Goal: Book appointment/travel/reservation

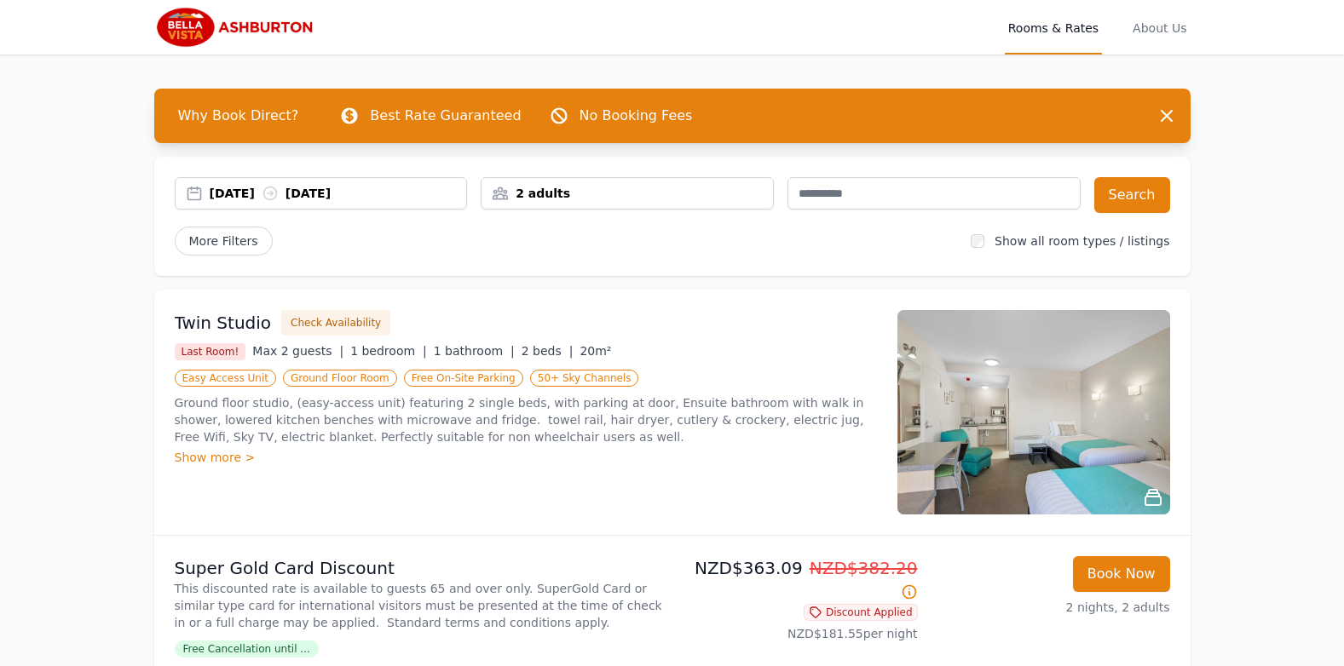
click at [636, 192] on div "2 adults" at bounding box center [627, 193] width 291 height 17
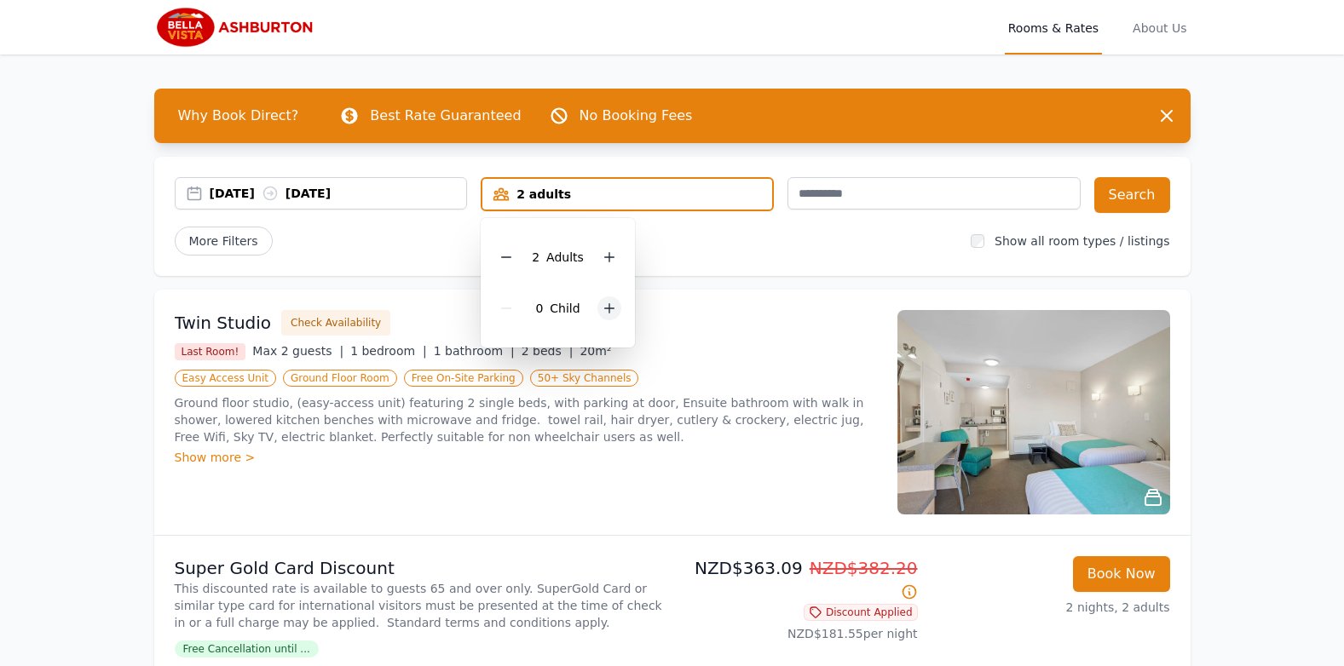
click at [608, 309] on icon at bounding box center [609, 308] width 9 height 9
click at [746, 307] on div "Twin Studio Check Availability Last Room! Max 2 guests | 1 bedroom | 1 bathroom…" at bounding box center [672, 412] width 1036 height 245
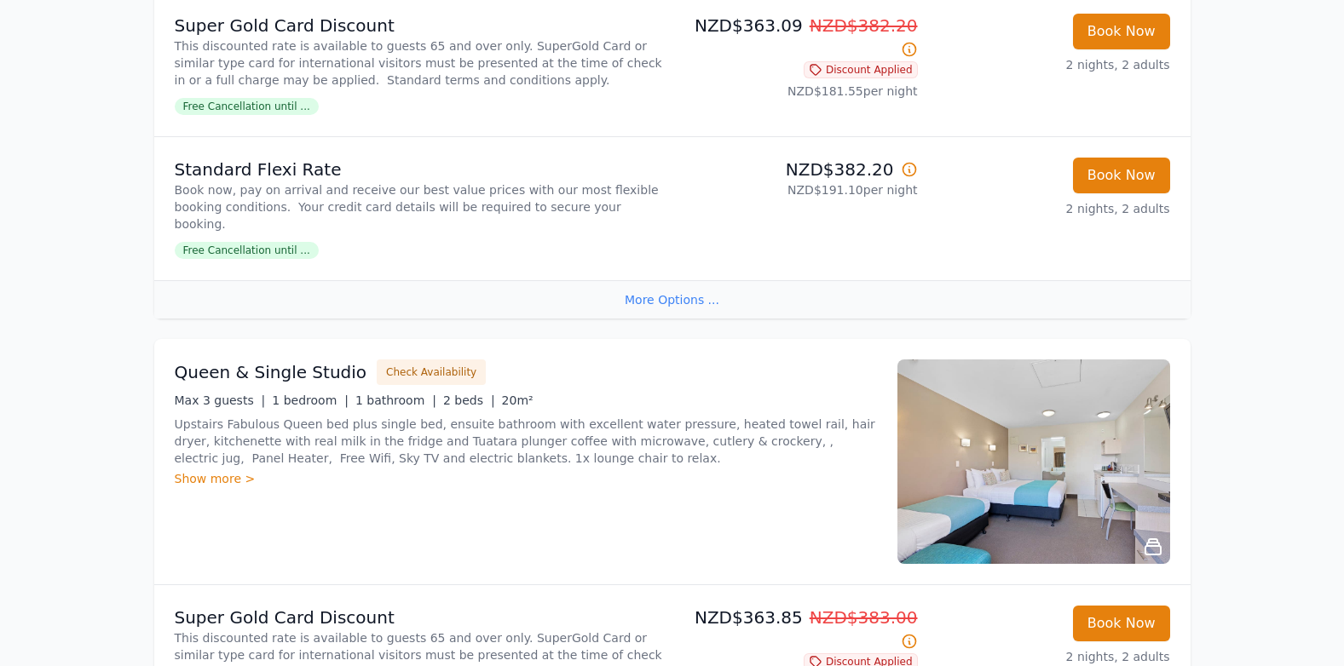
scroll to position [601, 0]
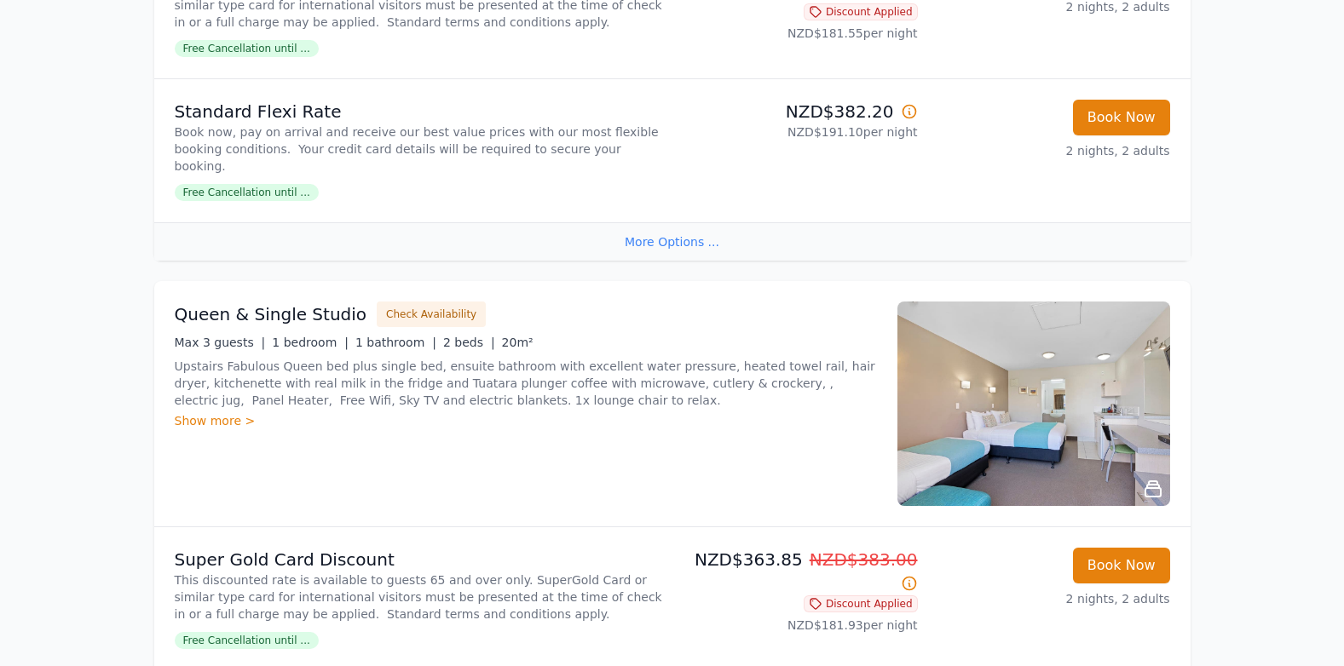
click at [202, 424] on div "Show more >" at bounding box center [526, 420] width 702 height 17
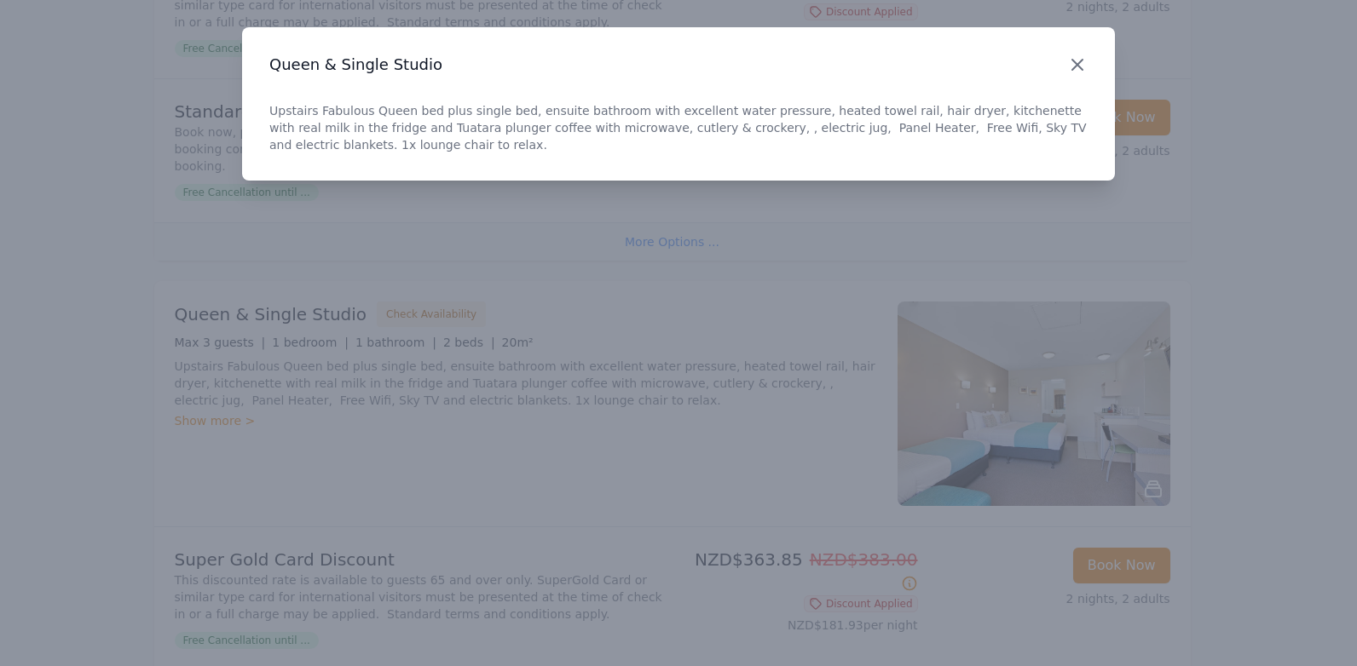
click at [1076, 57] on icon "button" at bounding box center [1077, 65] width 20 height 20
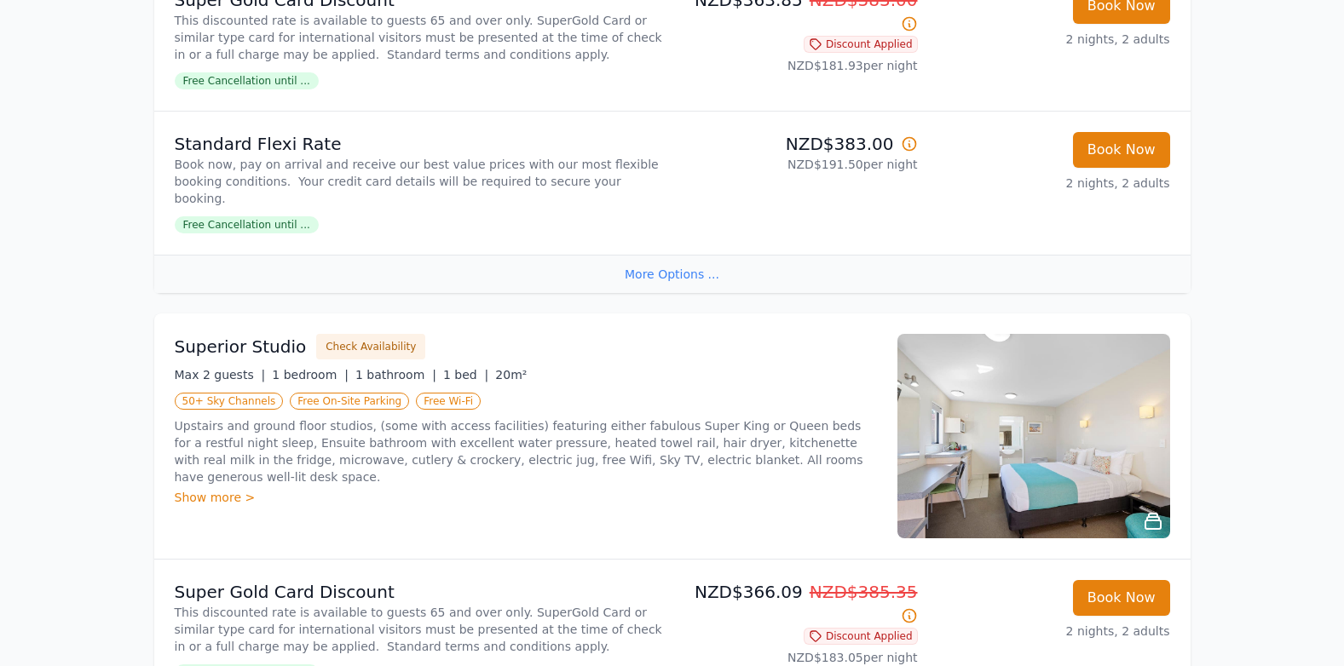
scroll to position [1164, 0]
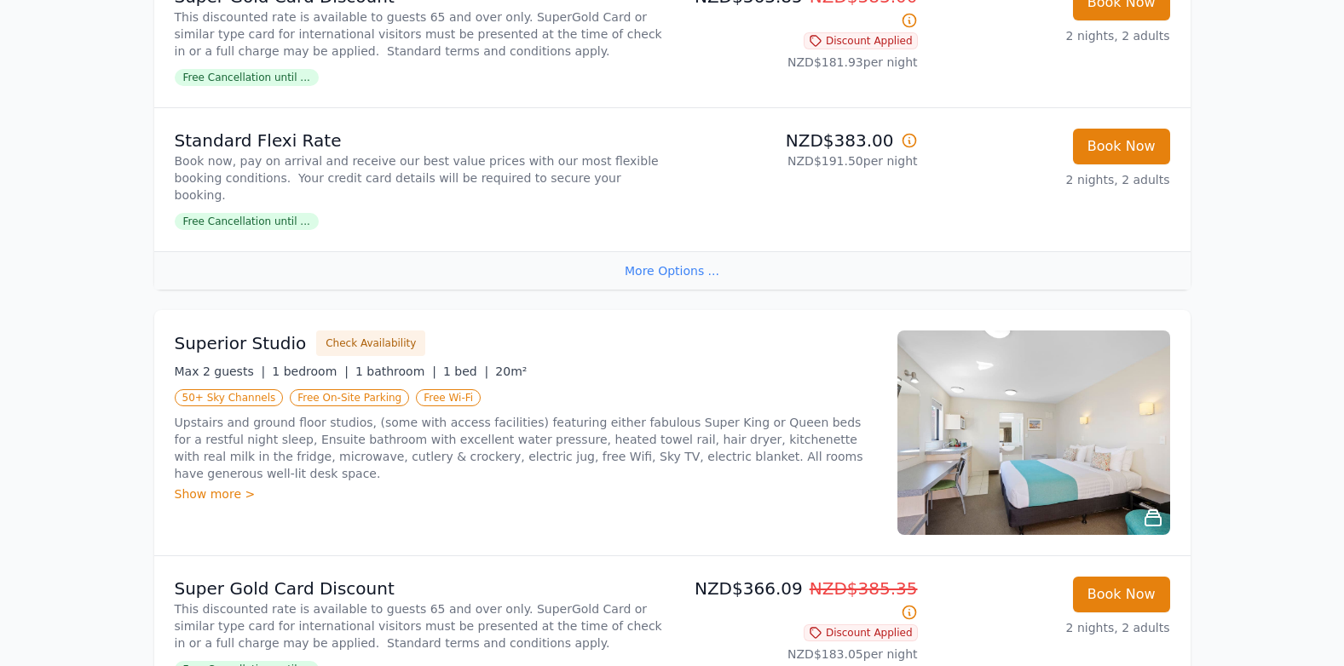
click at [233, 486] on div "Show more >" at bounding box center [526, 494] width 702 height 17
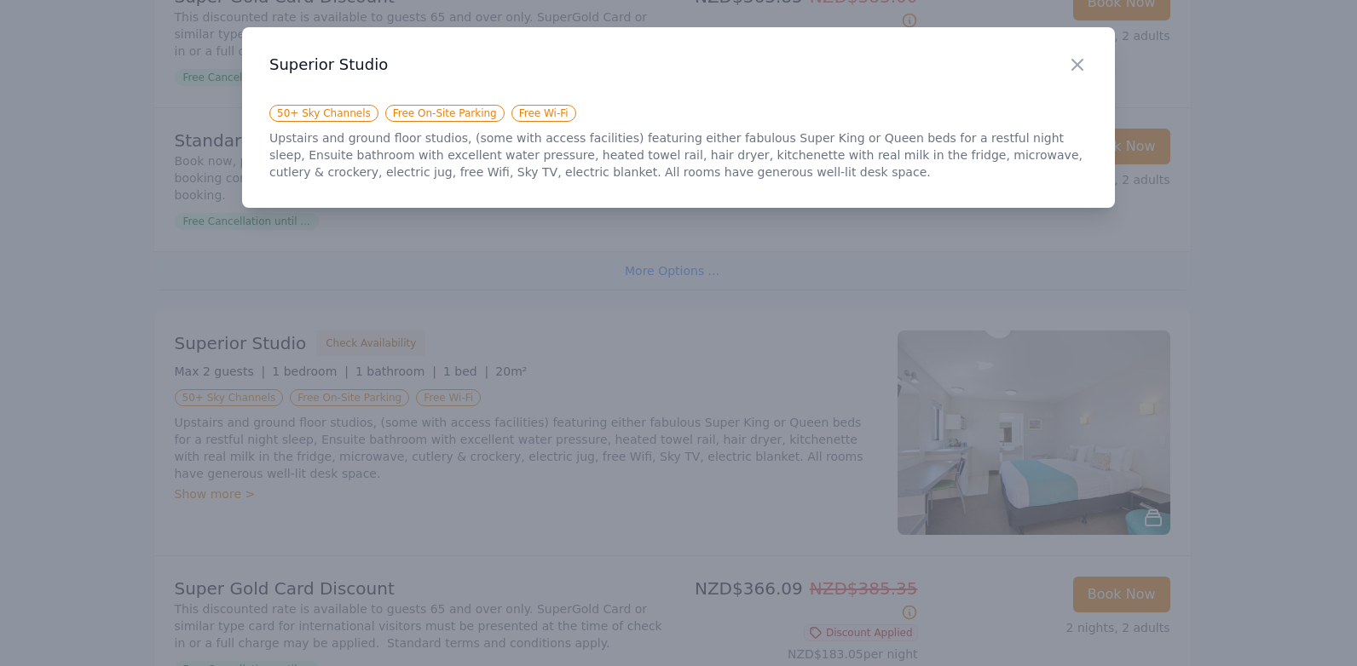
click at [408, 495] on div at bounding box center [678, 333] width 1357 height 666
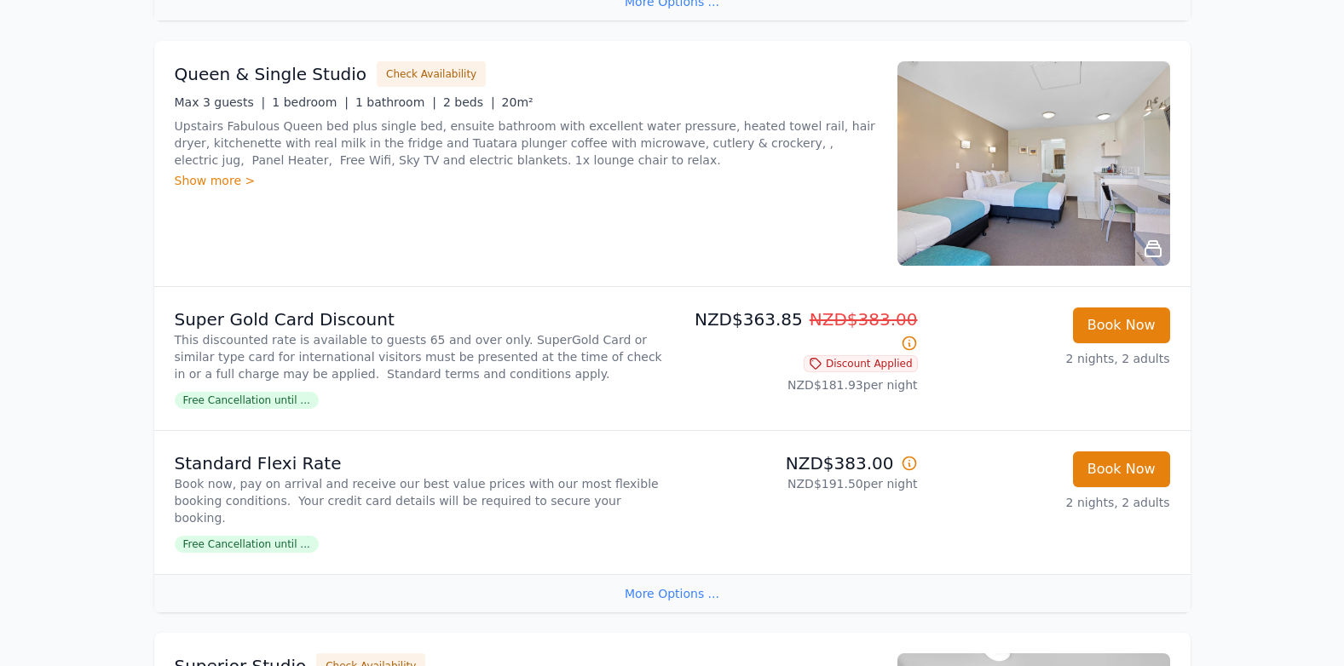
scroll to position [831, 0]
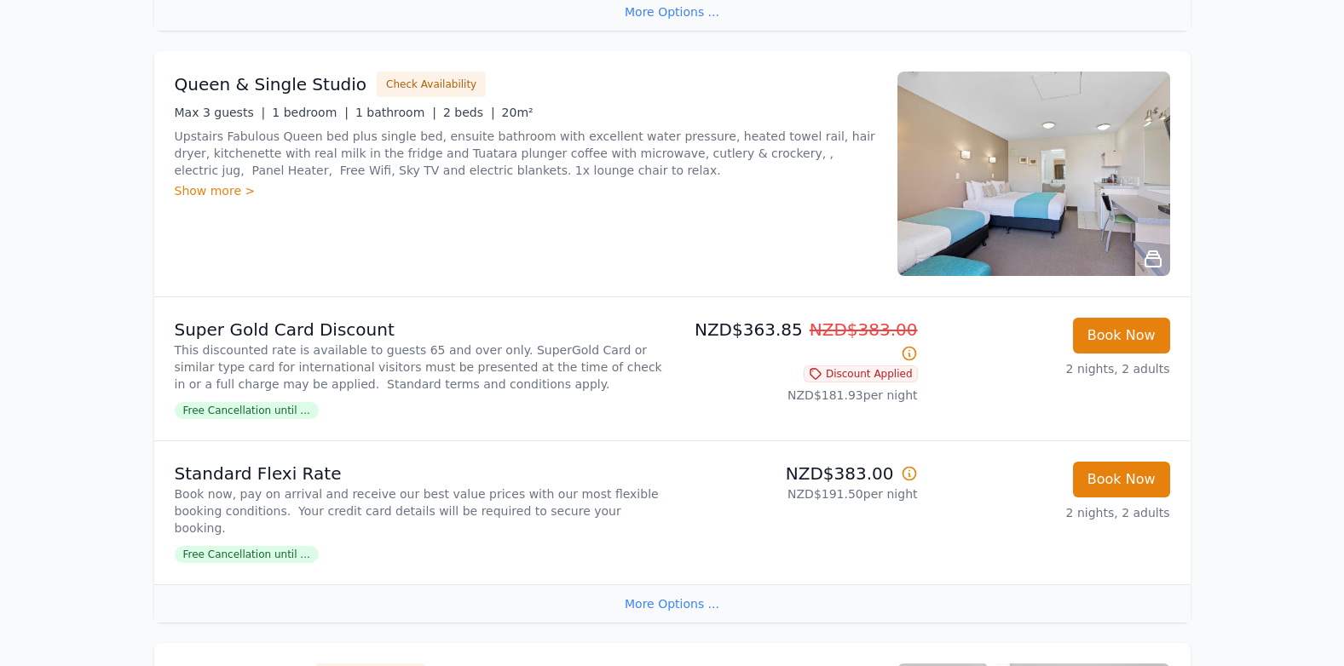
click at [1157, 259] on icon at bounding box center [1152, 258] width 15 height 15
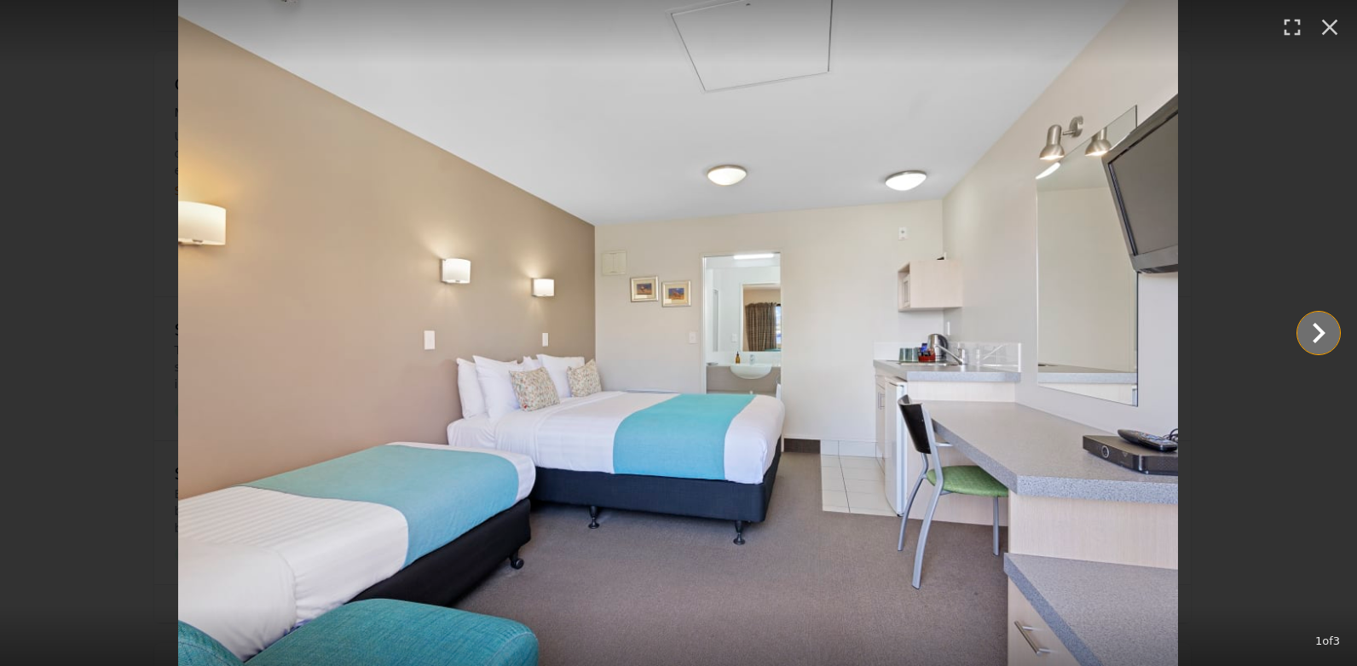
click at [1311, 331] on icon "Show slide 2 of 3" at bounding box center [1318, 333] width 41 height 41
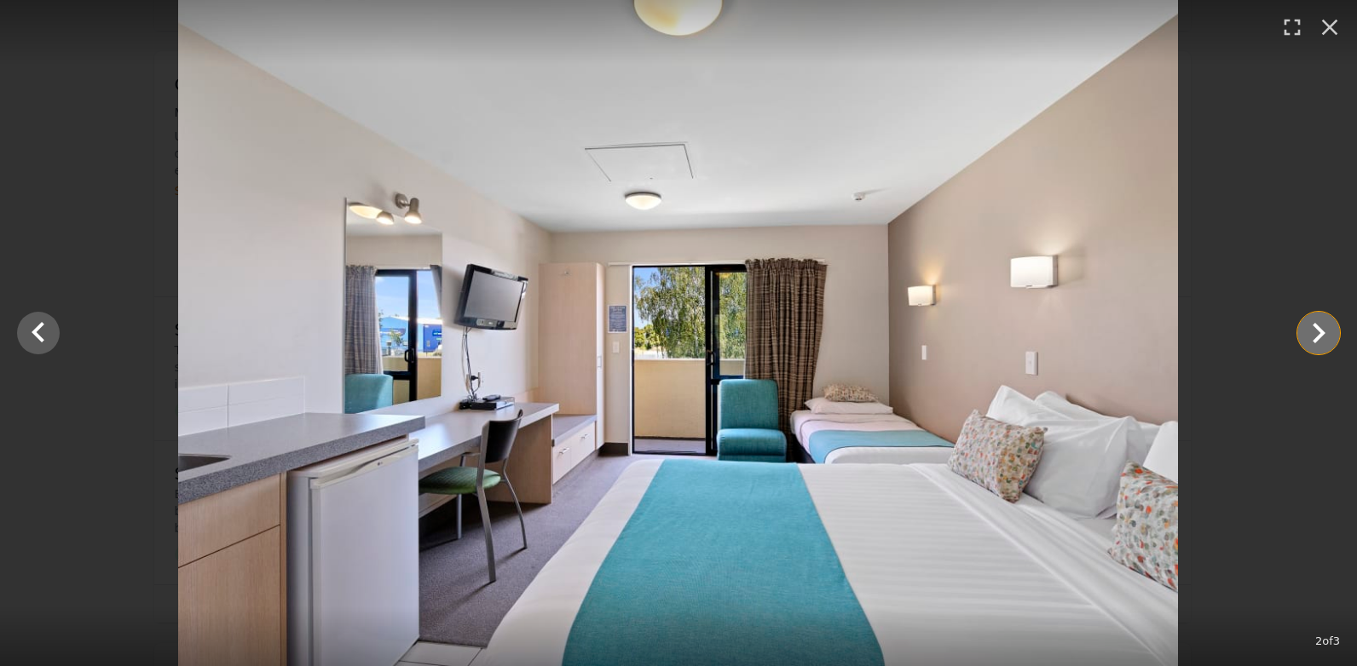
click at [1311, 331] on icon "Show slide 3 of 3" at bounding box center [1318, 333] width 41 height 41
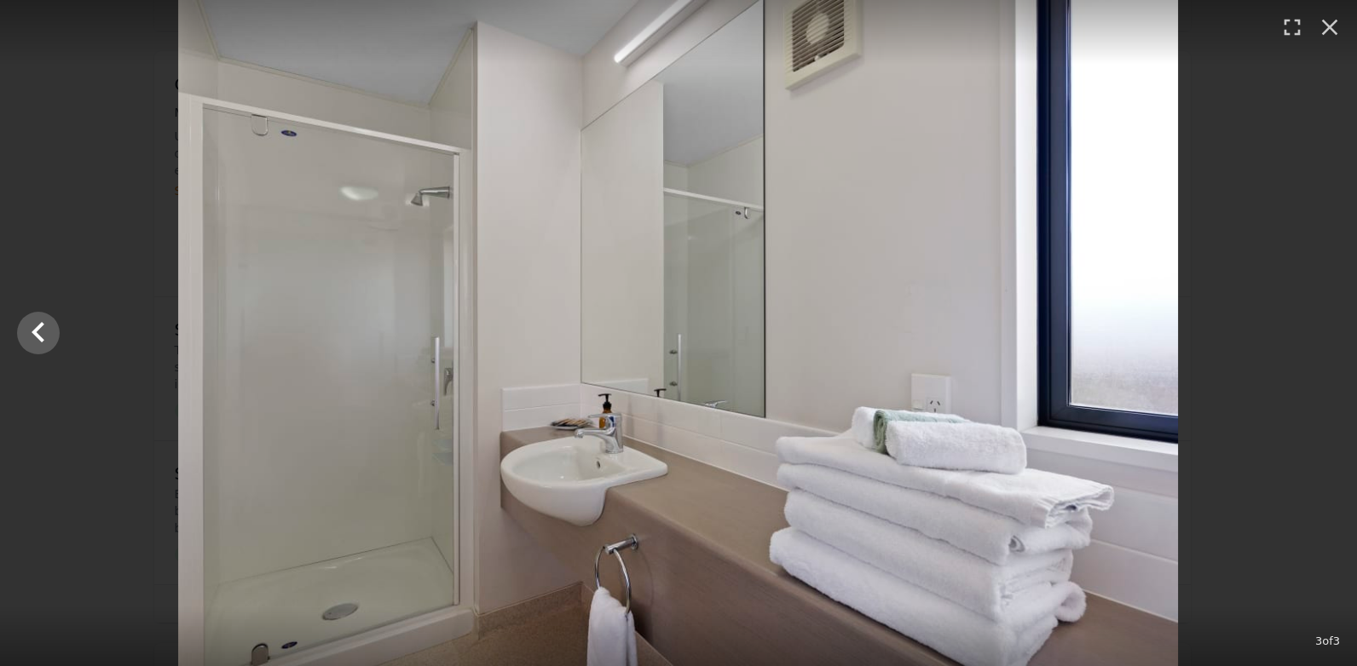
click at [1311, 331] on div at bounding box center [678, 333] width 1357 height 666
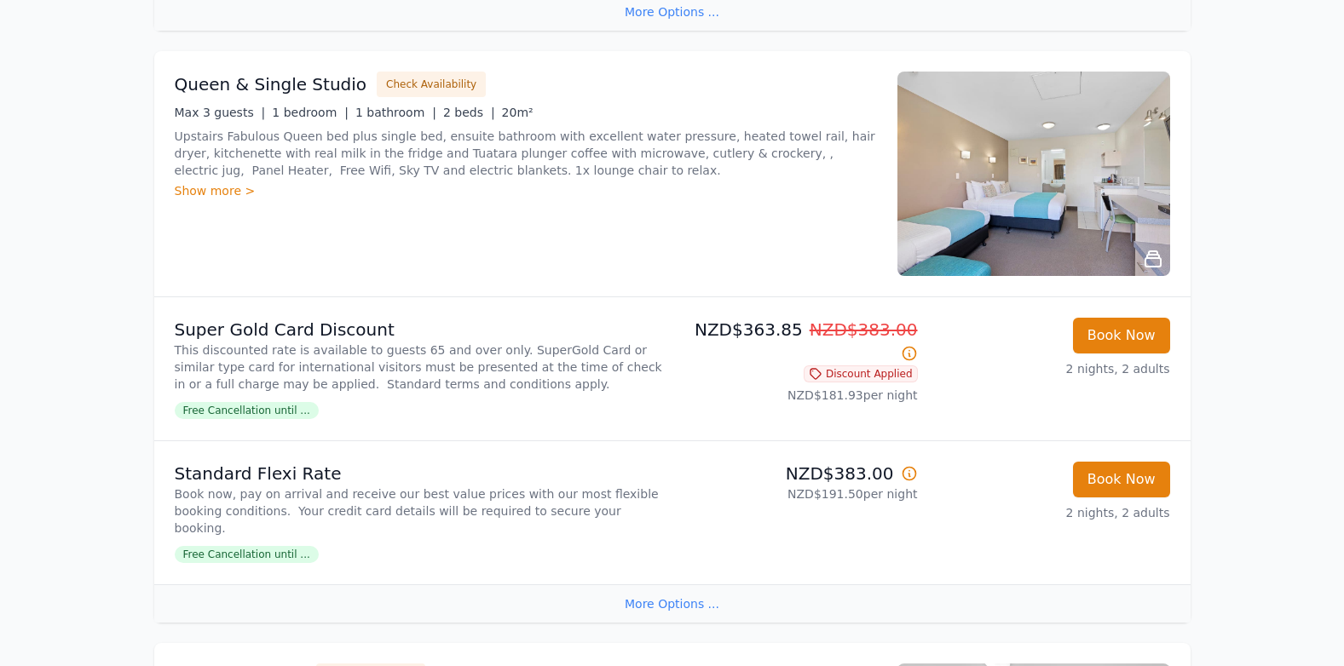
click at [1151, 248] on img at bounding box center [1033, 174] width 273 height 205
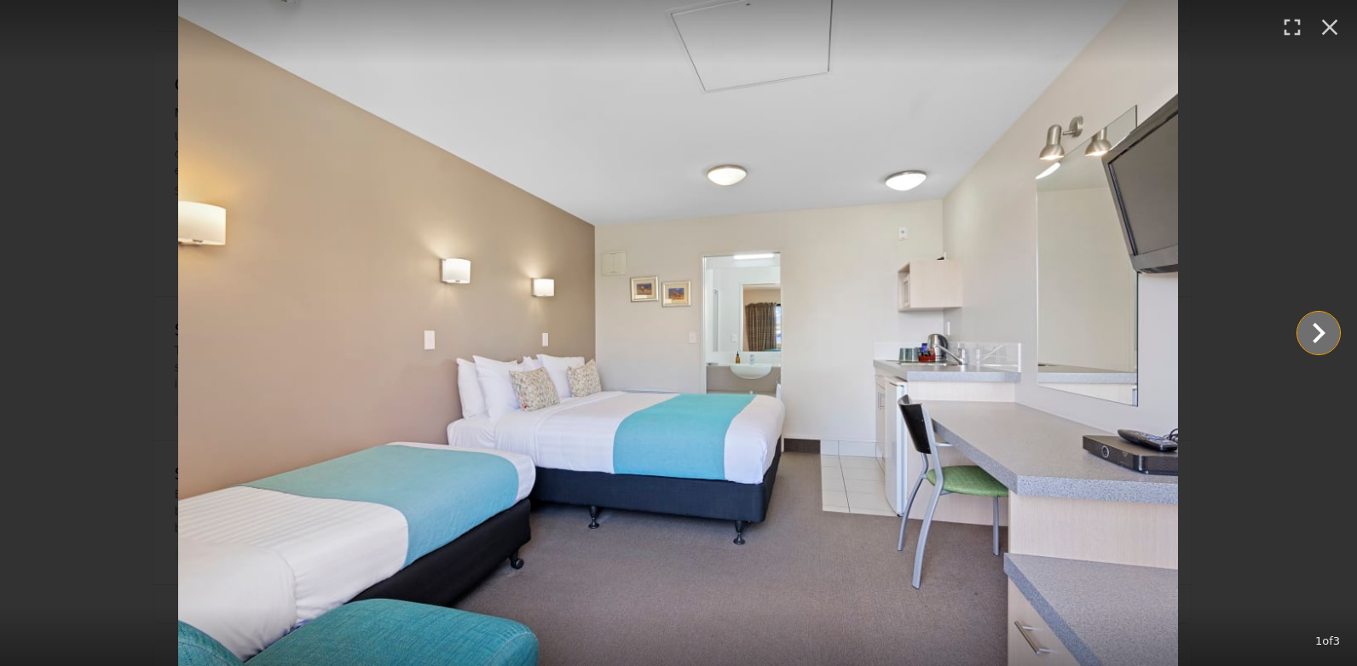
click at [1317, 337] on icon "Show slide 2 of 3" at bounding box center [1318, 333] width 41 height 41
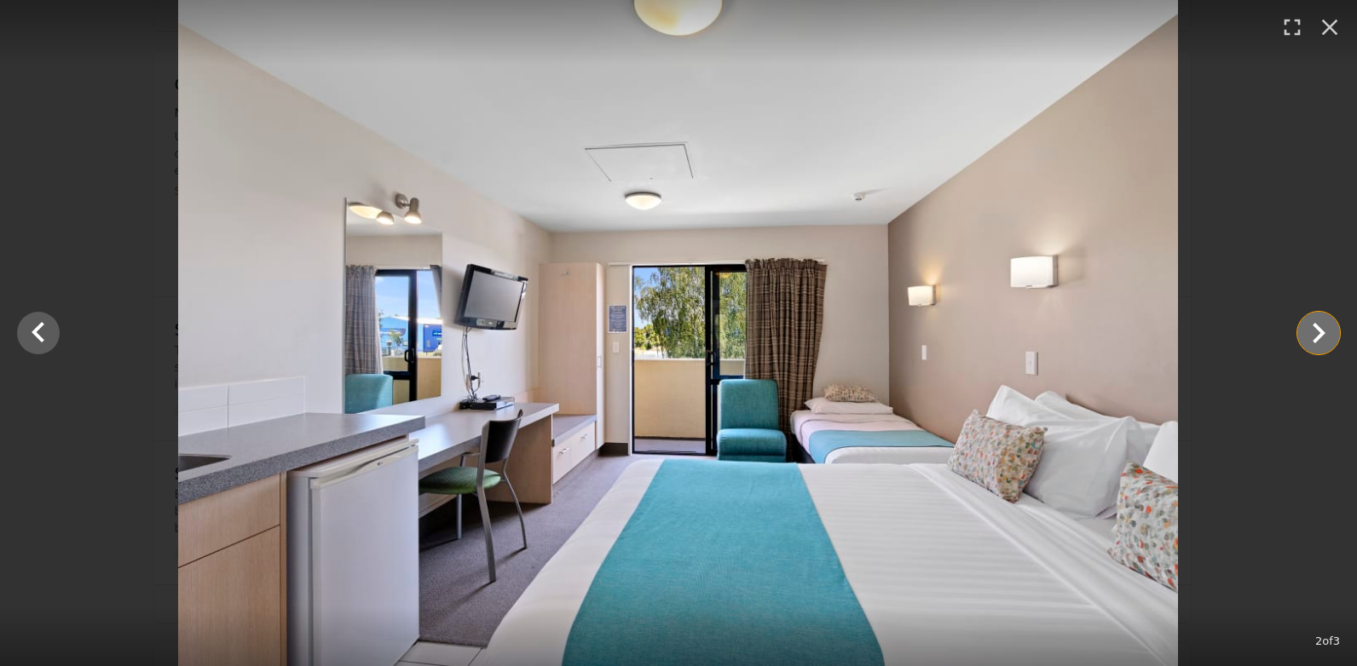
click at [1317, 337] on icon "Show slide 3 of 3" at bounding box center [1318, 333] width 41 height 41
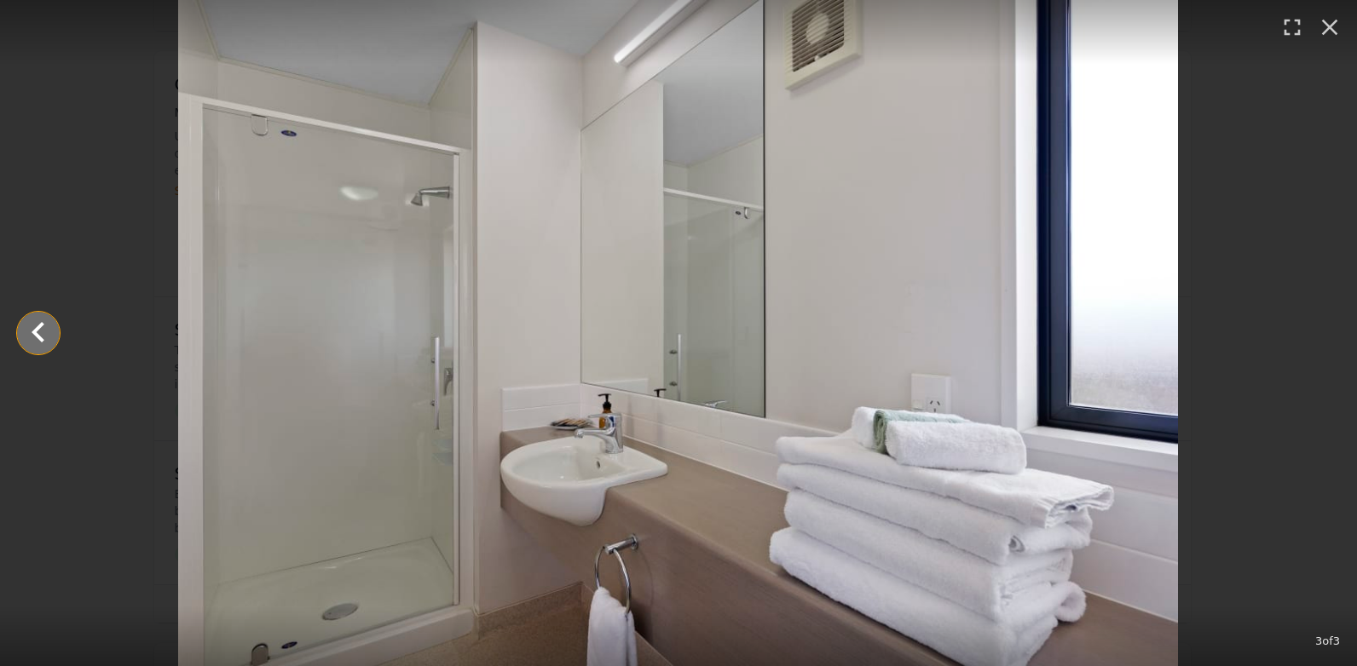
click at [41, 329] on icon "Show slide 2 of 3" at bounding box center [38, 333] width 41 height 41
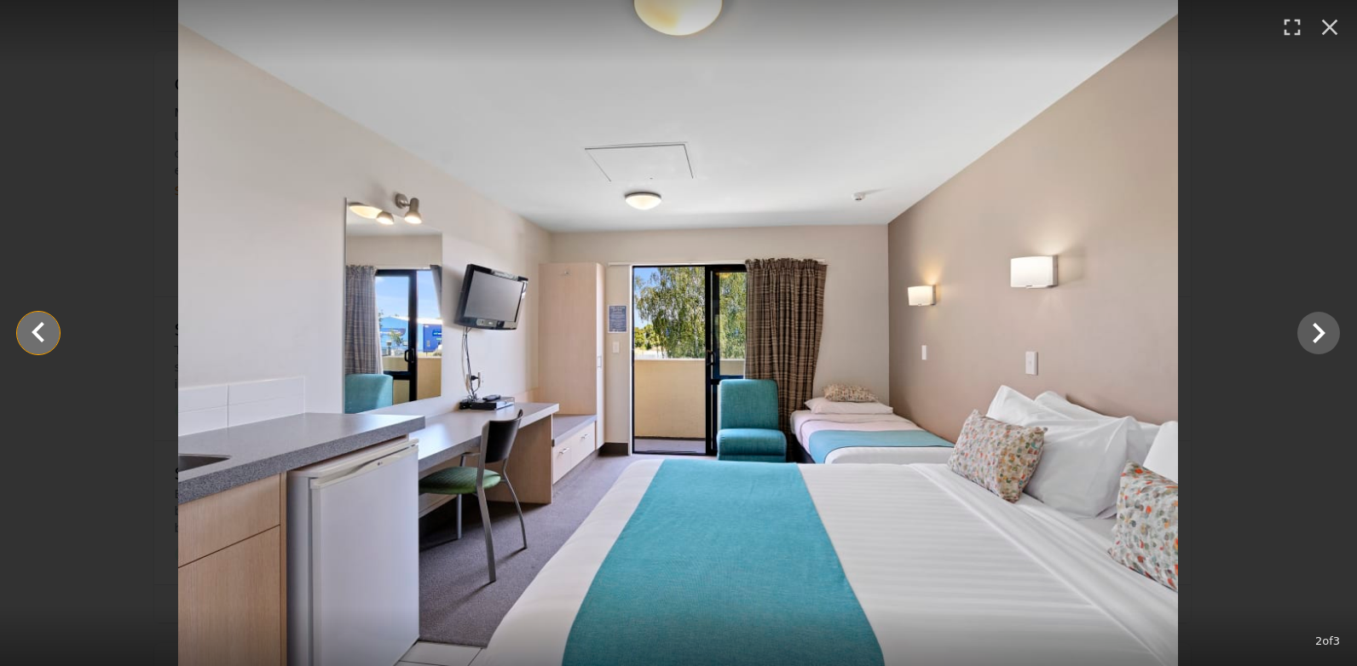
click at [41, 329] on icon "Show slide 1 of 3" at bounding box center [38, 333] width 41 height 41
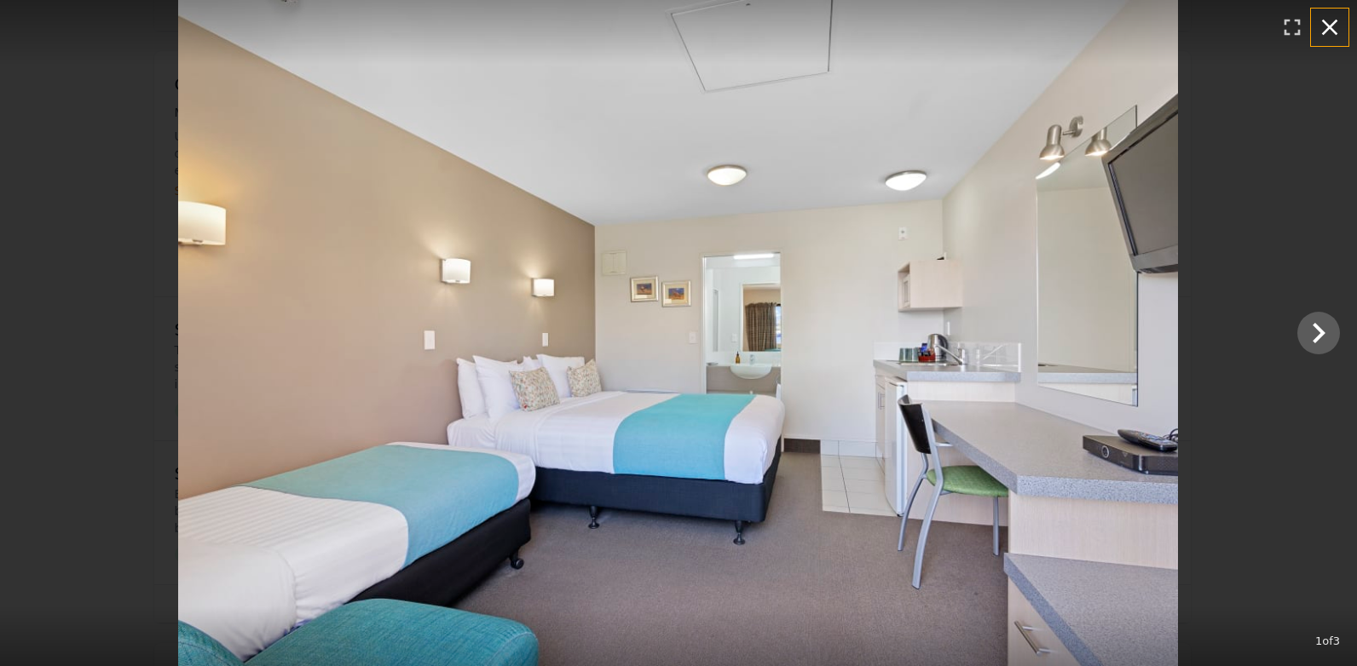
click at [1337, 32] on icon "button" at bounding box center [1329, 27] width 27 height 27
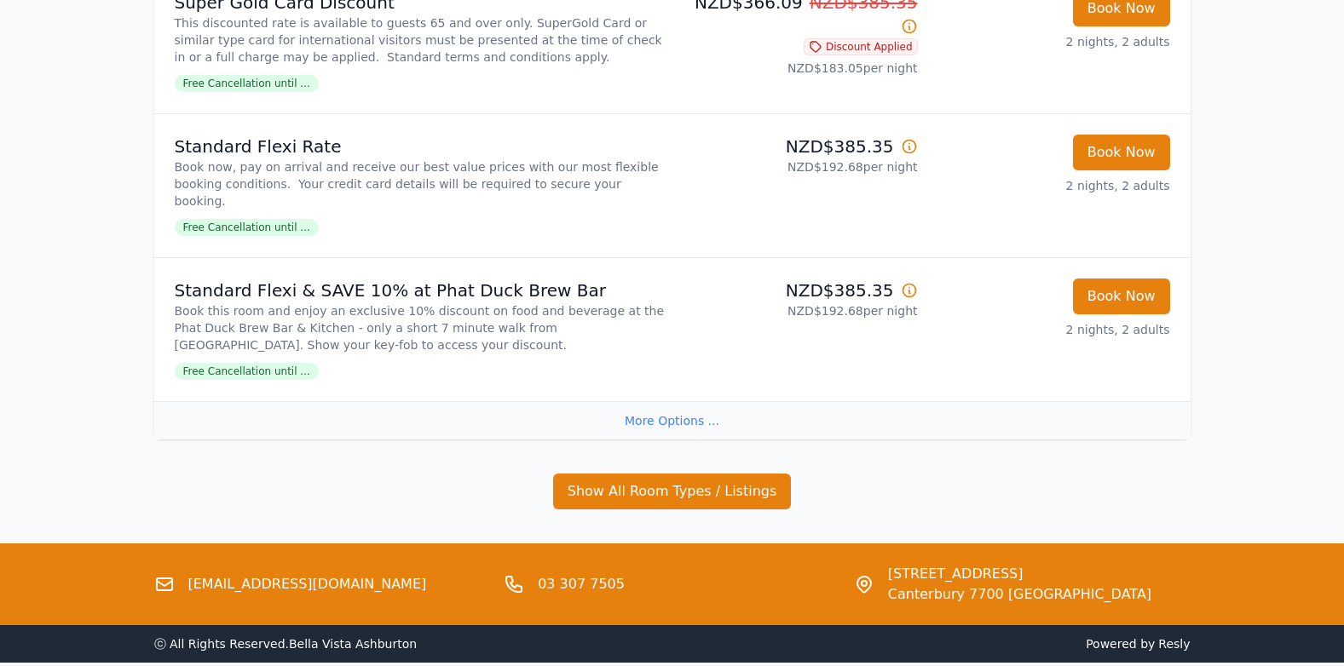
scroll to position [1764, 0]
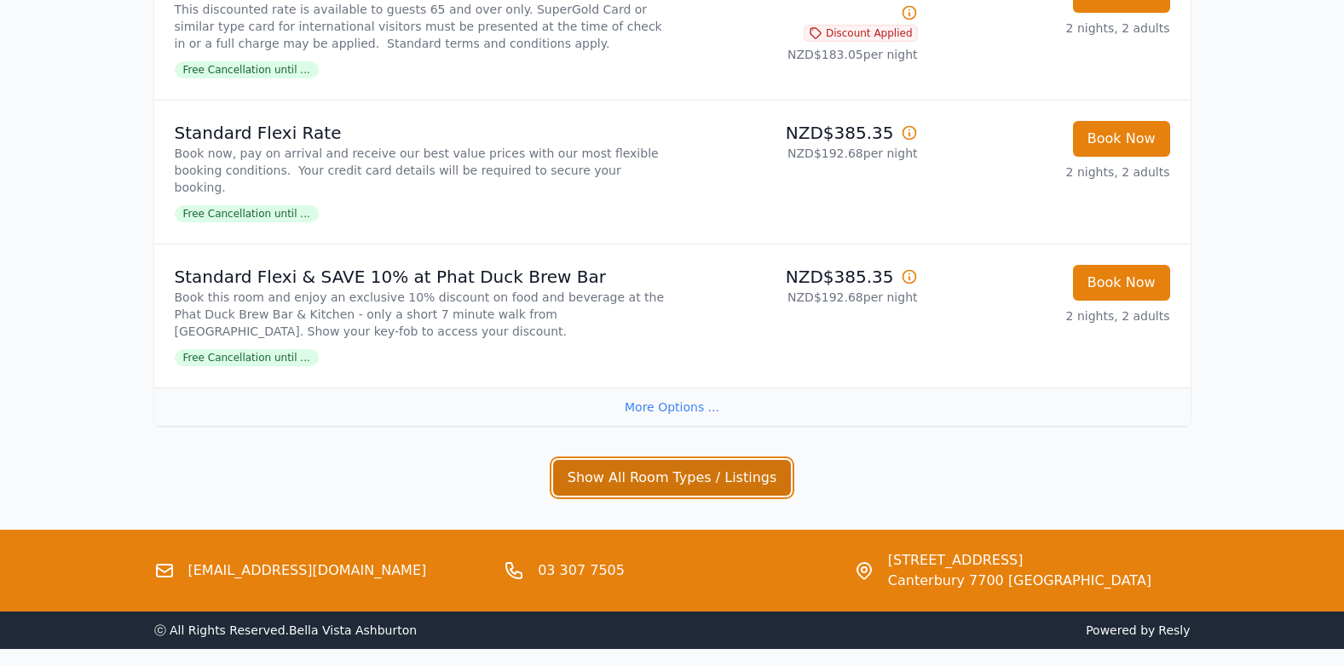
click at [756, 478] on button "Show All Room Types / Listings" at bounding box center [672, 478] width 239 height 36
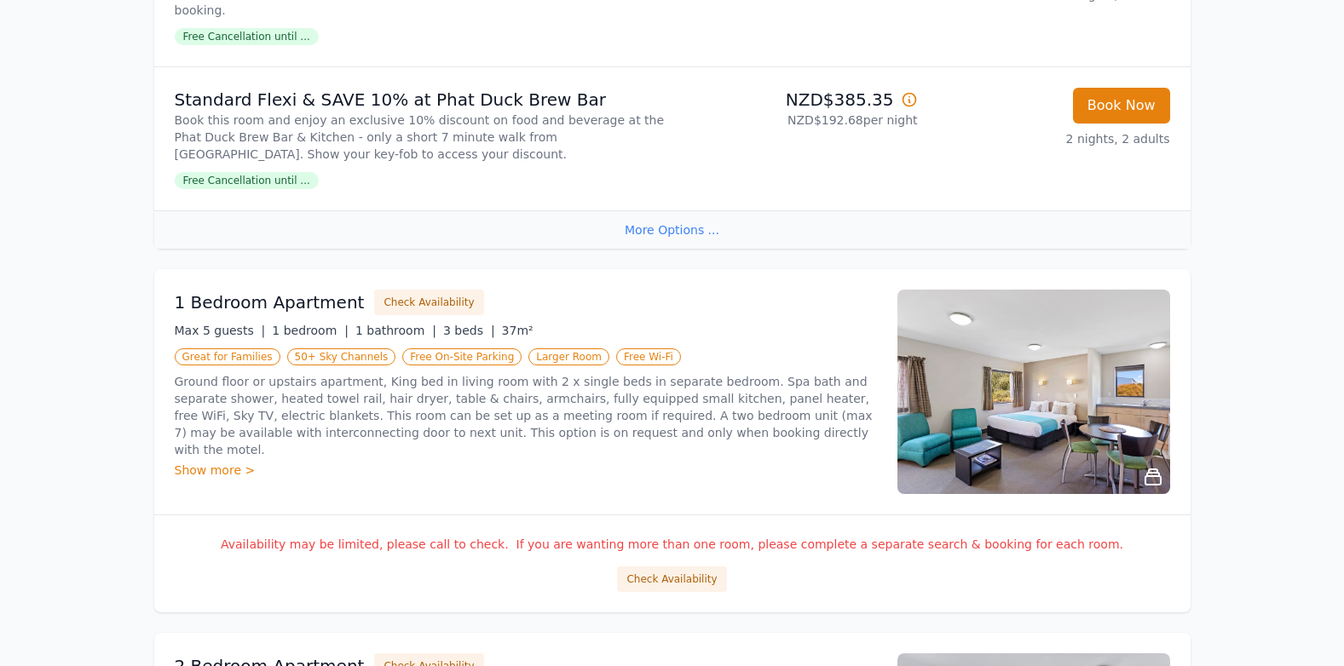
scroll to position [1931, 0]
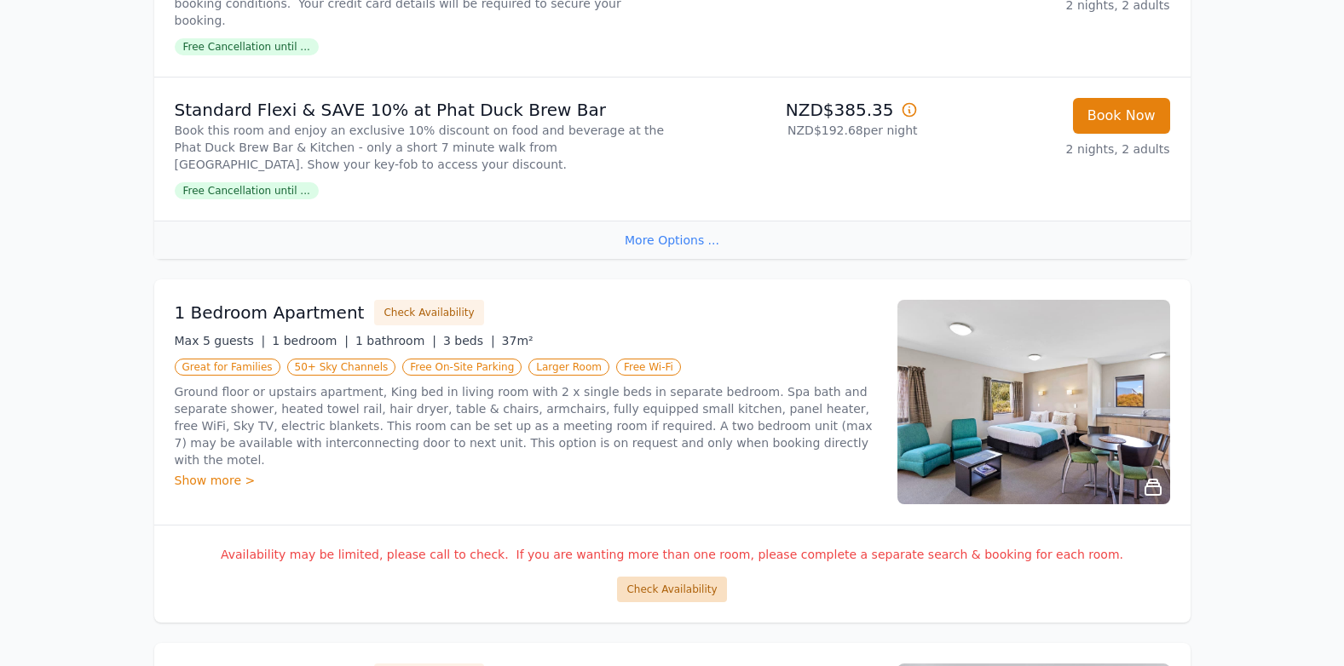
click at [674, 584] on button "Check Availability" at bounding box center [671, 590] width 109 height 26
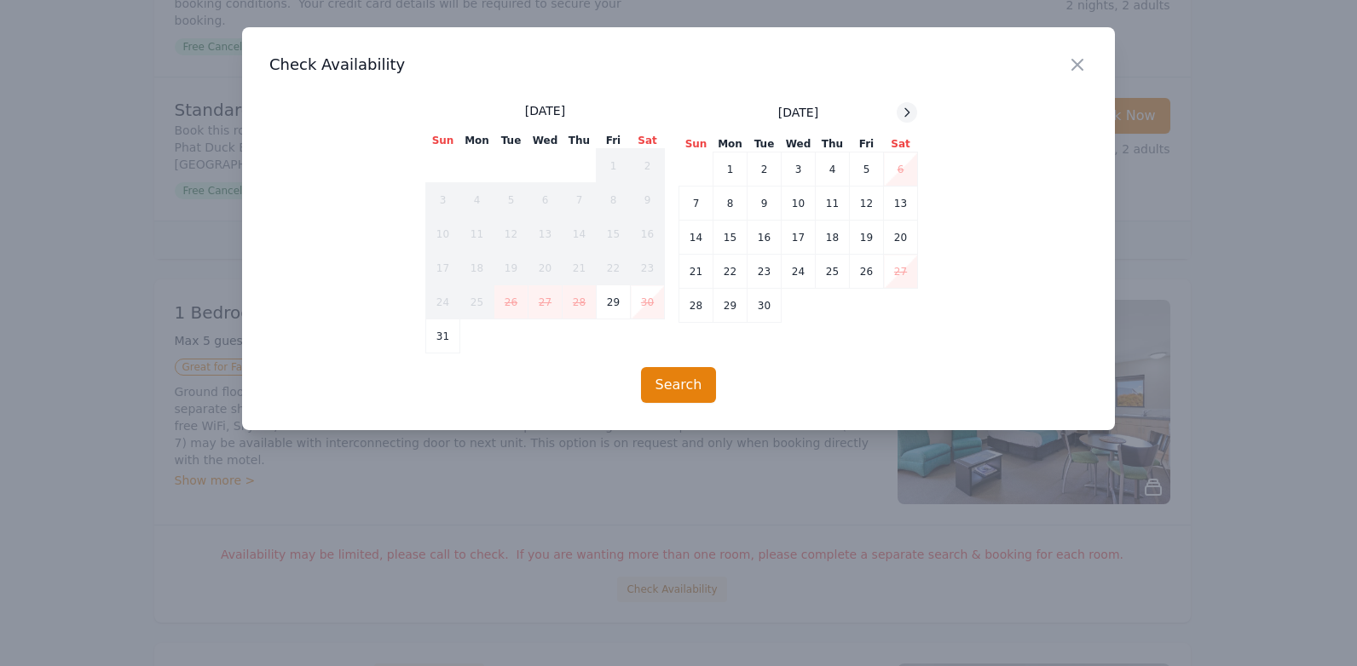
click at [908, 114] on icon at bounding box center [907, 112] width 4 height 8
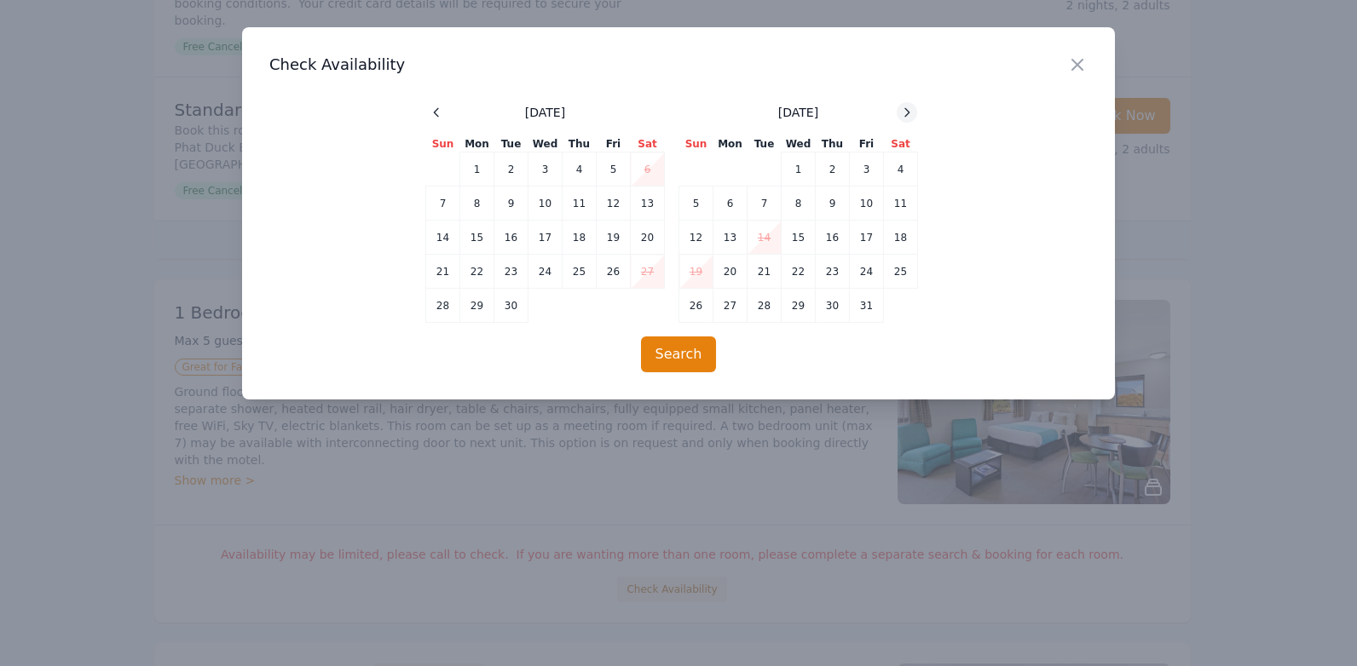
click at [908, 114] on icon at bounding box center [907, 112] width 4 height 8
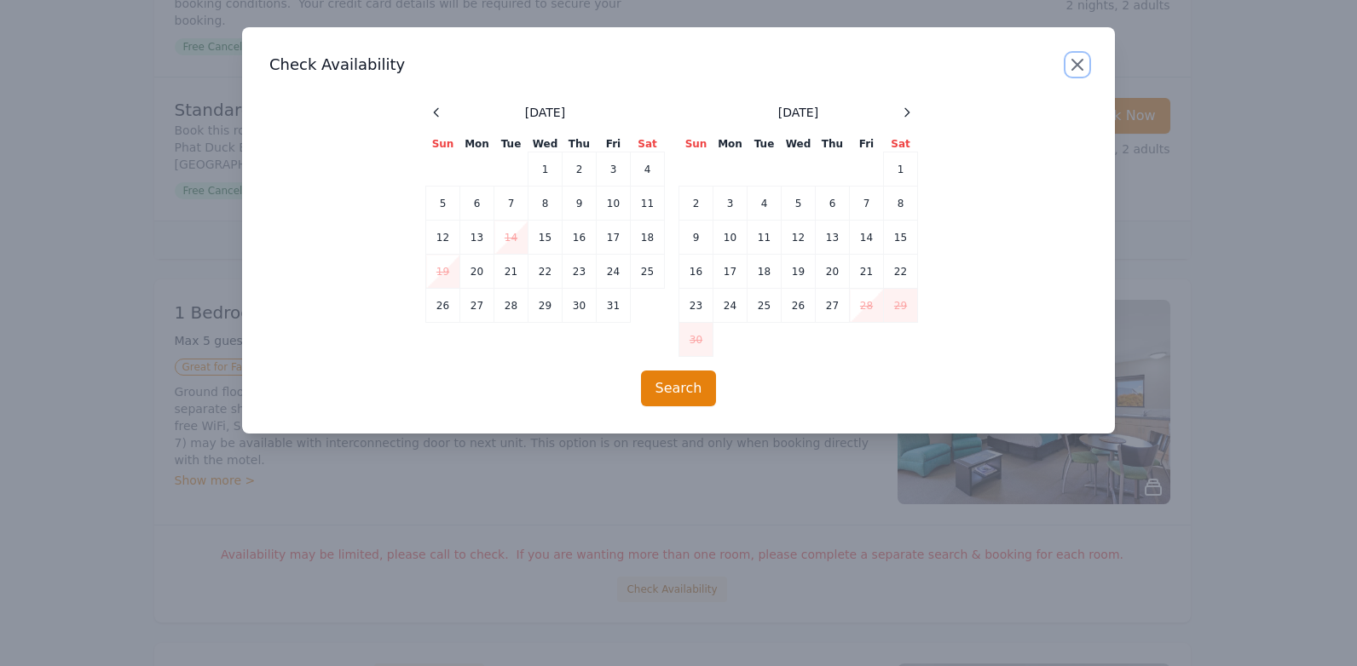
click at [1086, 59] on icon "button" at bounding box center [1077, 65] width 20 height 20
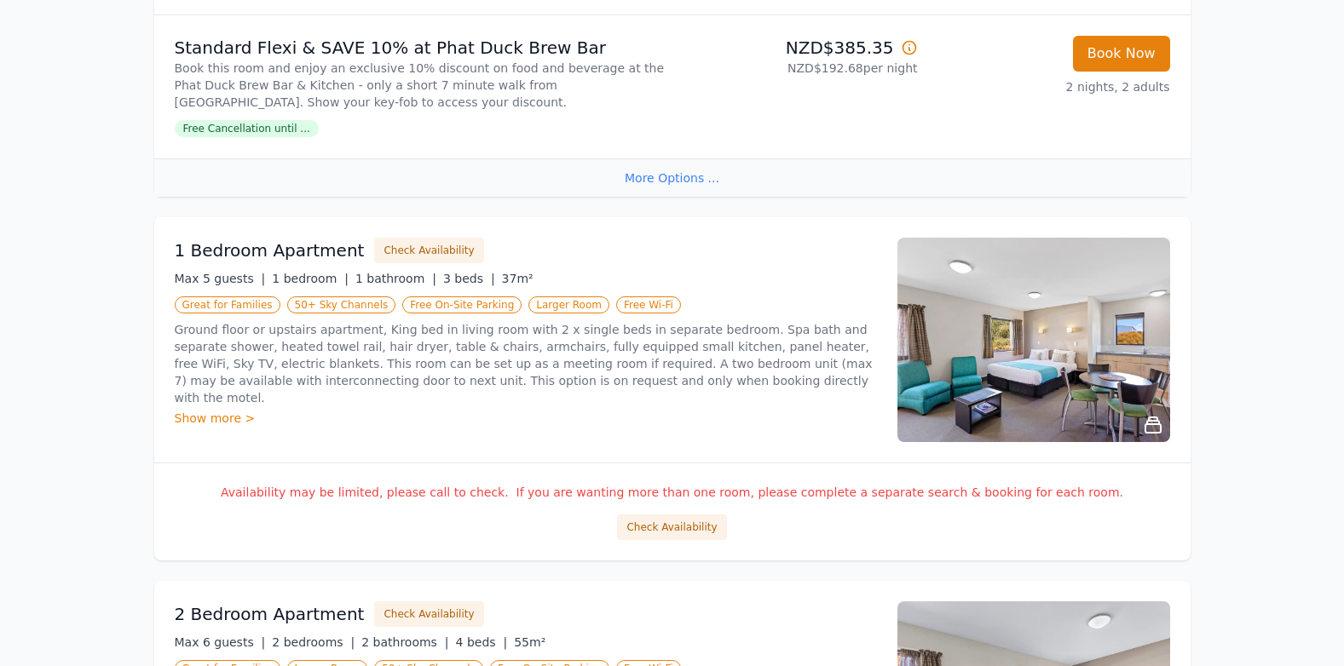
scroll to position [1998, 0]
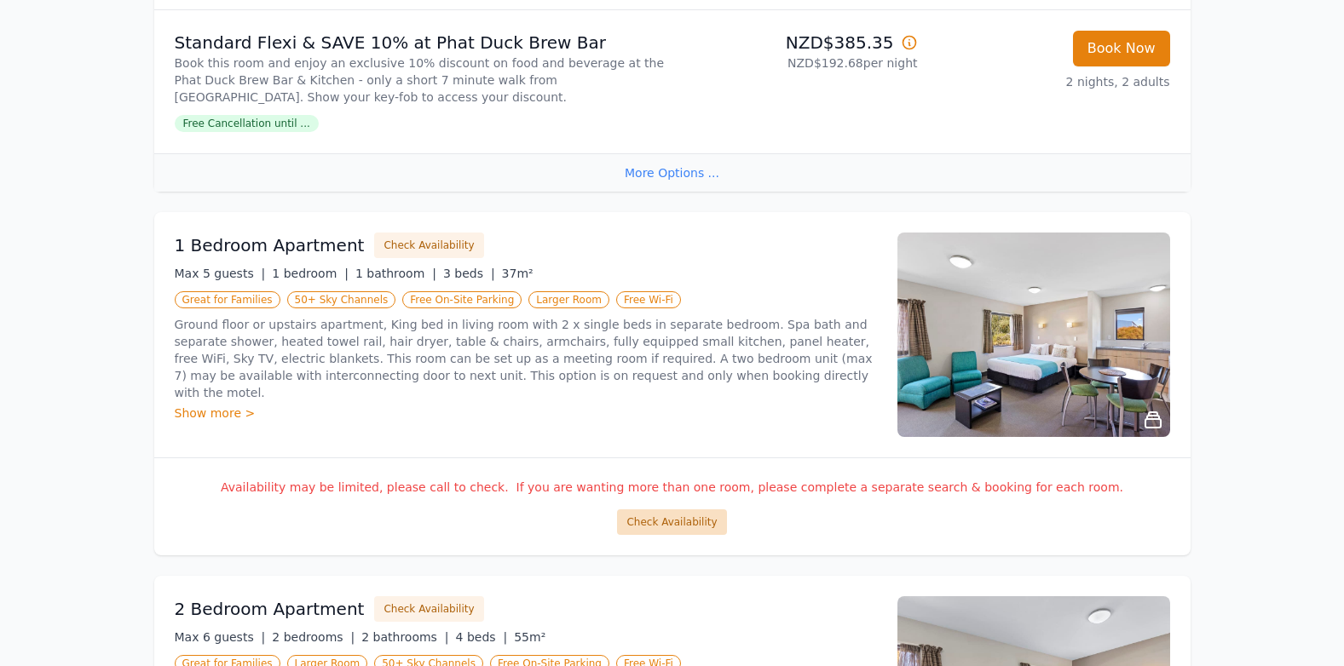
click at [655, 528] on button "Check Availability" at bounding box center [671, 523] width 109 height 26
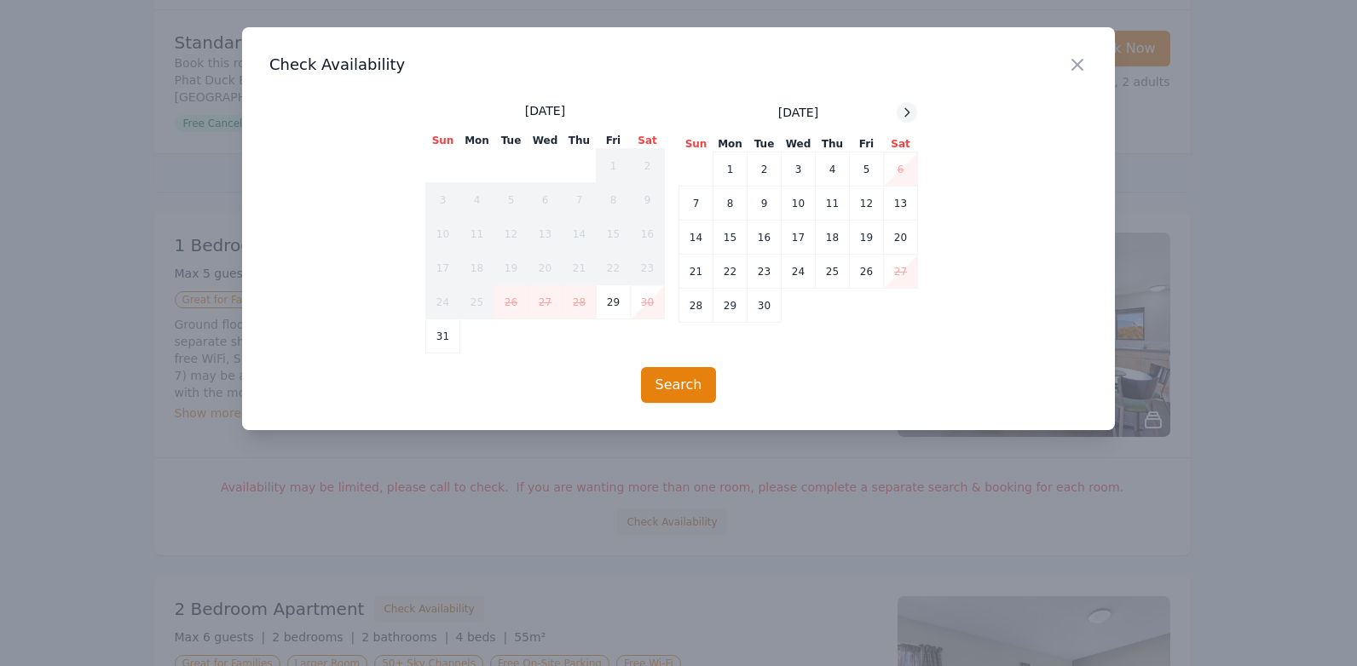
click at [900, 113] on icon at bounding box center [907, 113] width 14 height 14
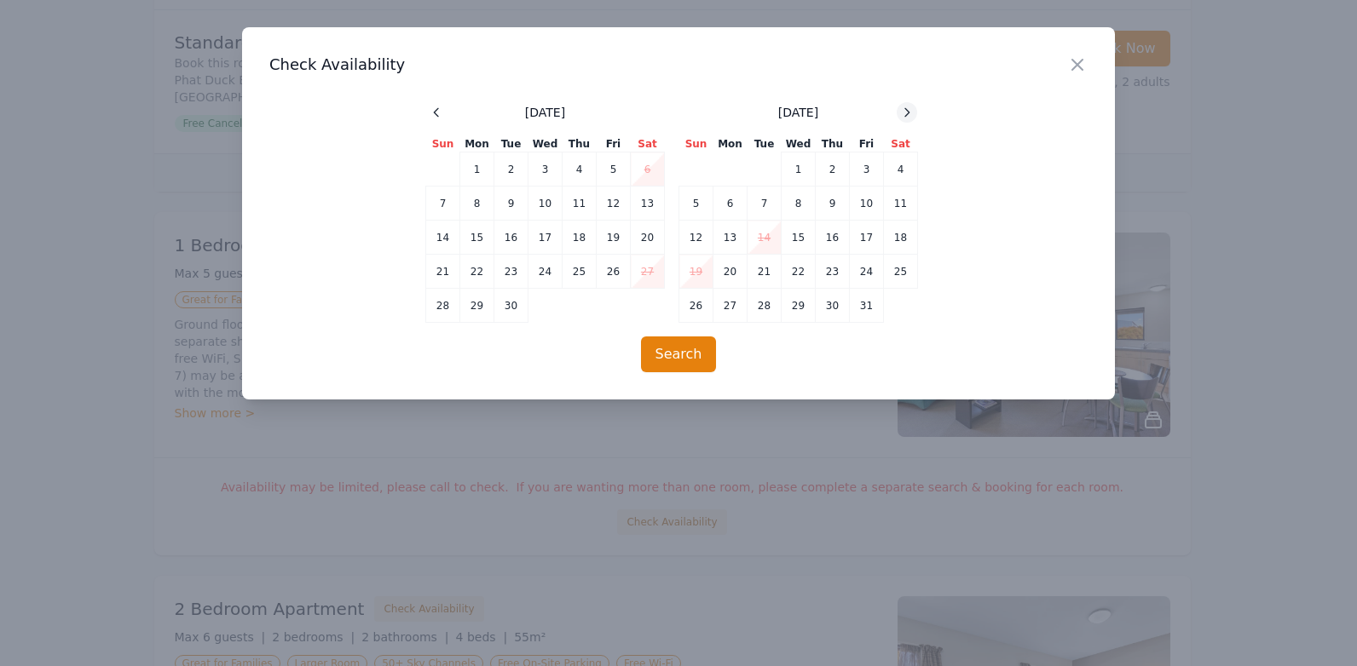
click at [900, 113] on icon at bounding box center [907, 113] width 14 height 14
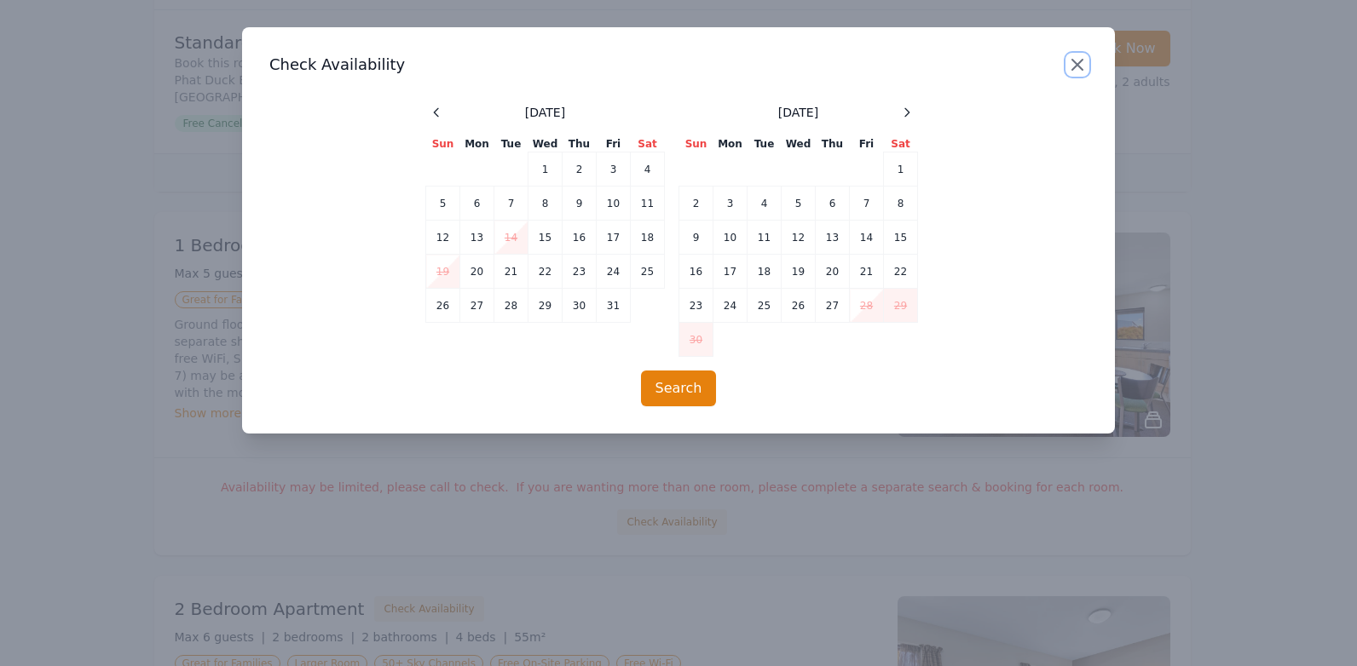
click at [1080, 69] on icon "button" at bounding box center [1077, 65] width 20 height 20
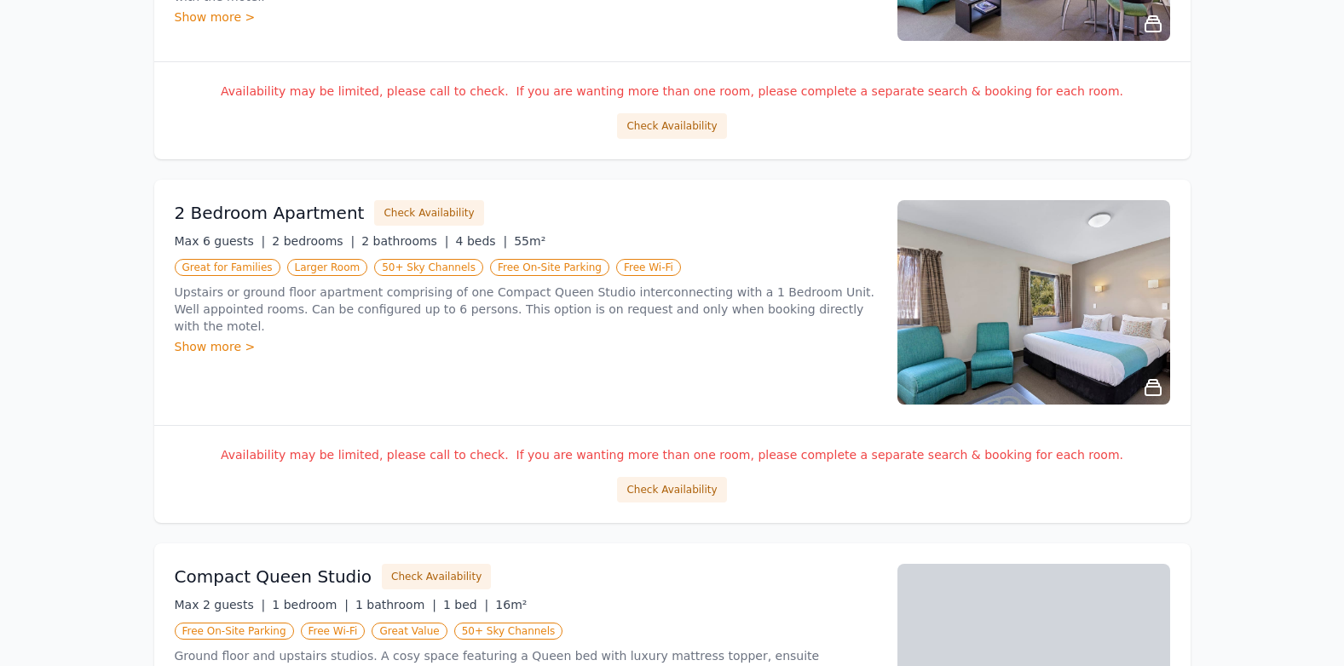
scroll to position [2419, 0]
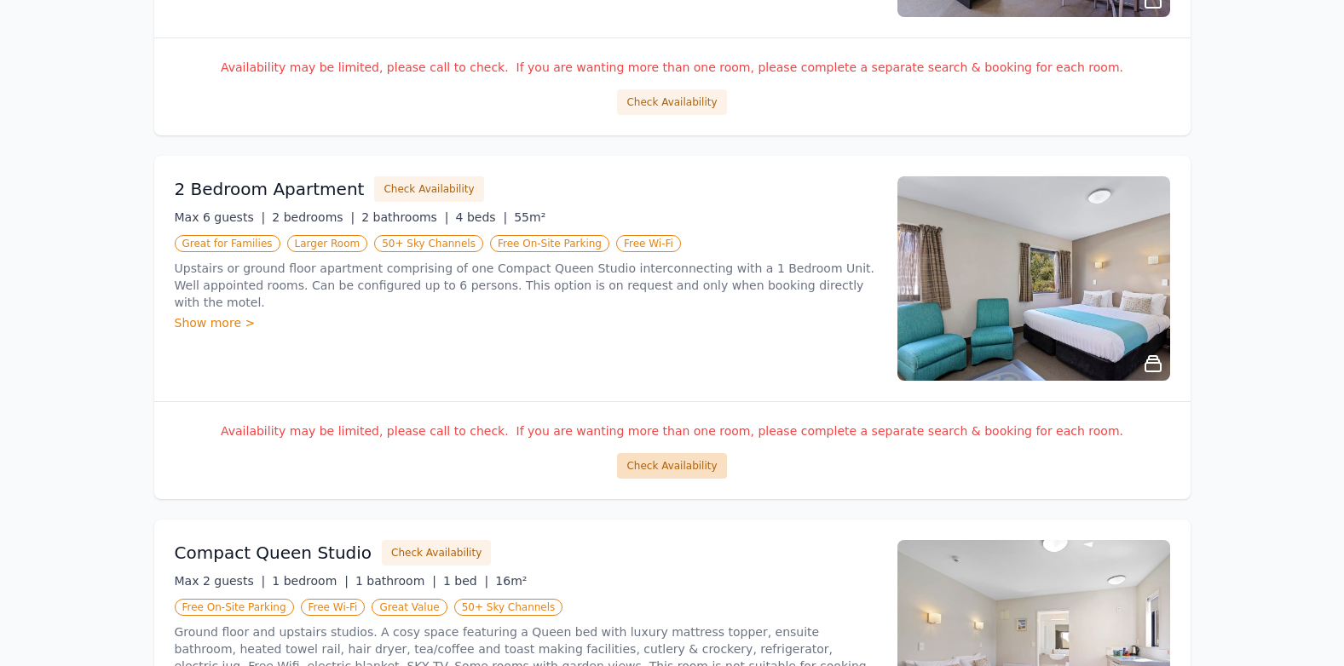
click at [690, 474] on button "Check Availability" at bounding box center [671, 466] width 109 height 26
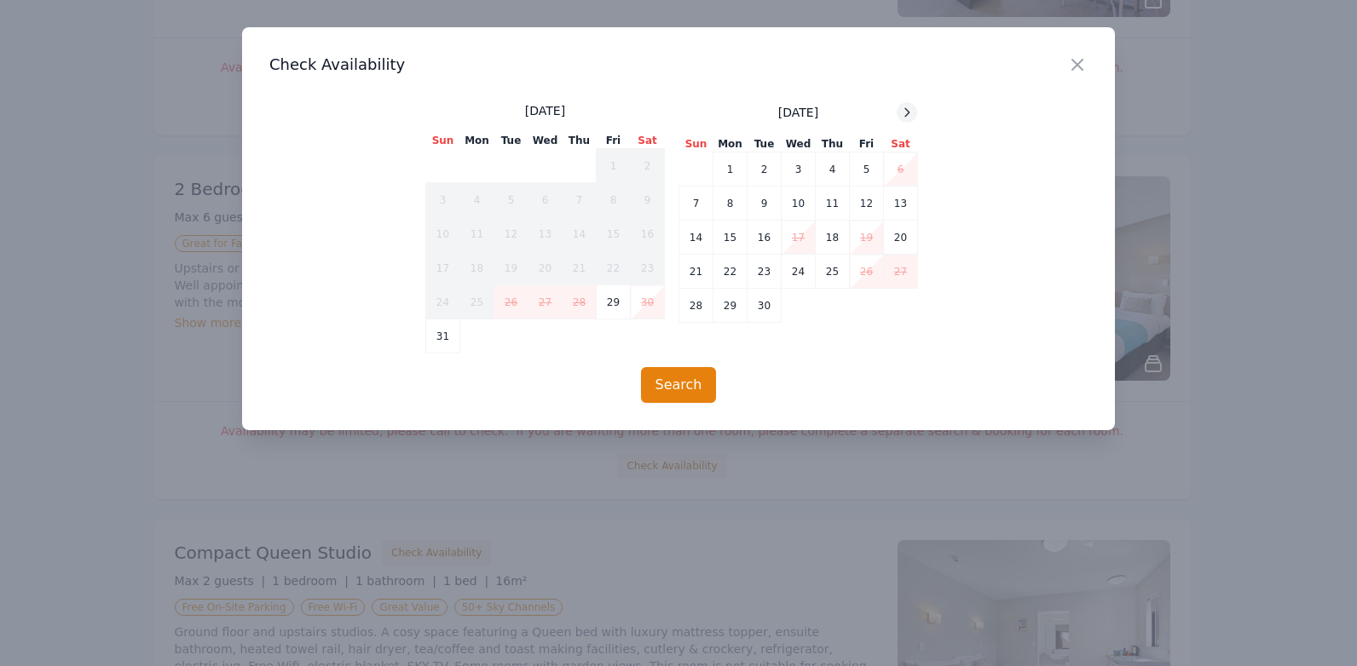
click at [913, 114] on icon at bounding box center [907, 113] width 14 height 14
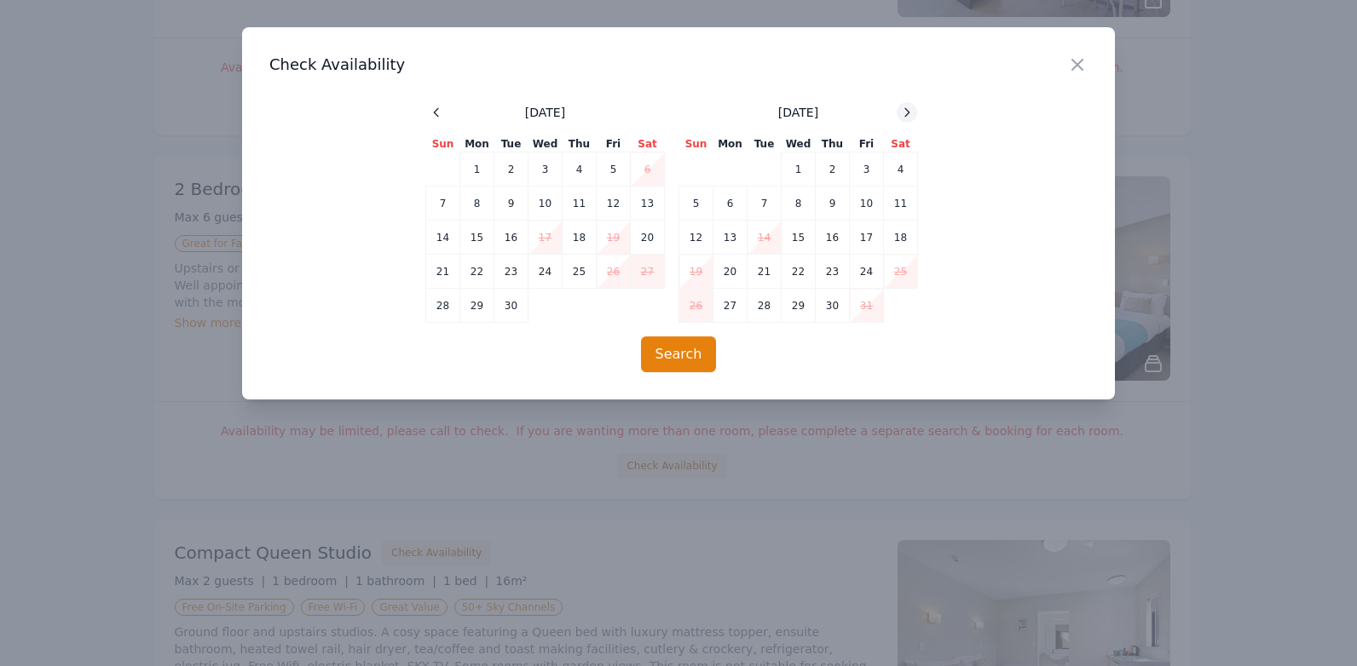
click at [913, 114] on icon at bounding box center [907, 113] width 14 height 14
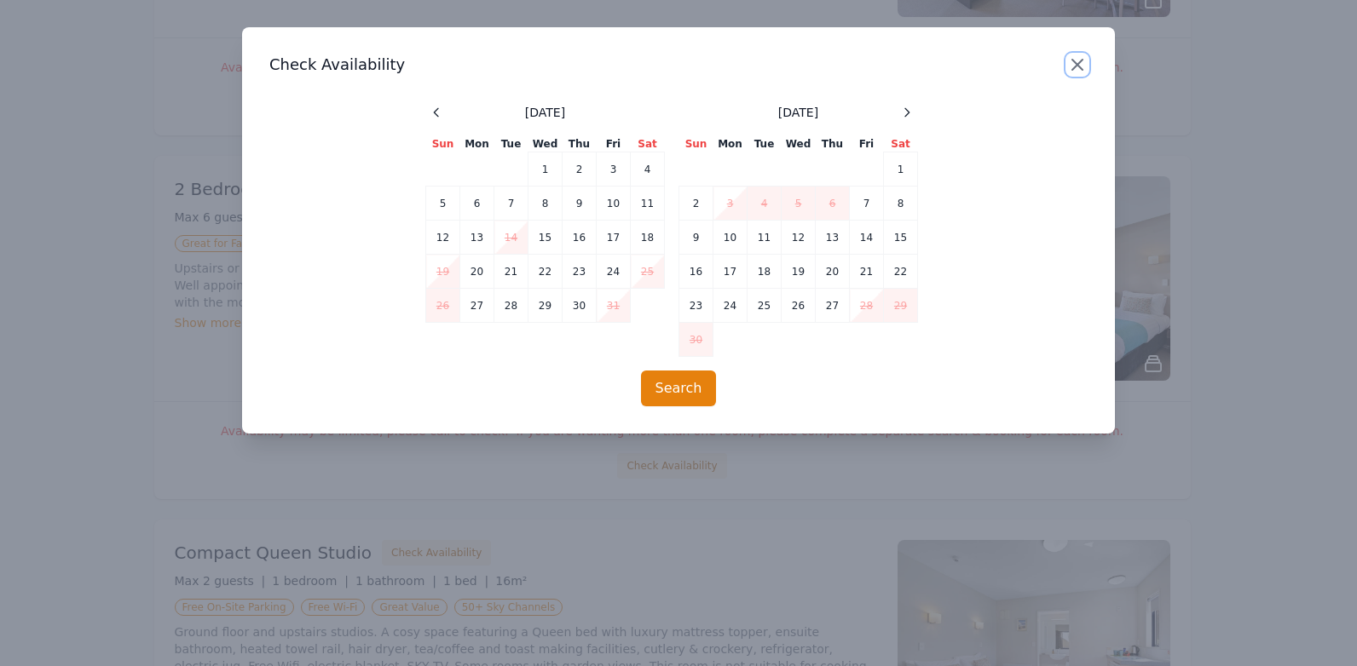
click at [1073, 61] on icon "button" at bounding box center [1077, 65] width 10 height 10
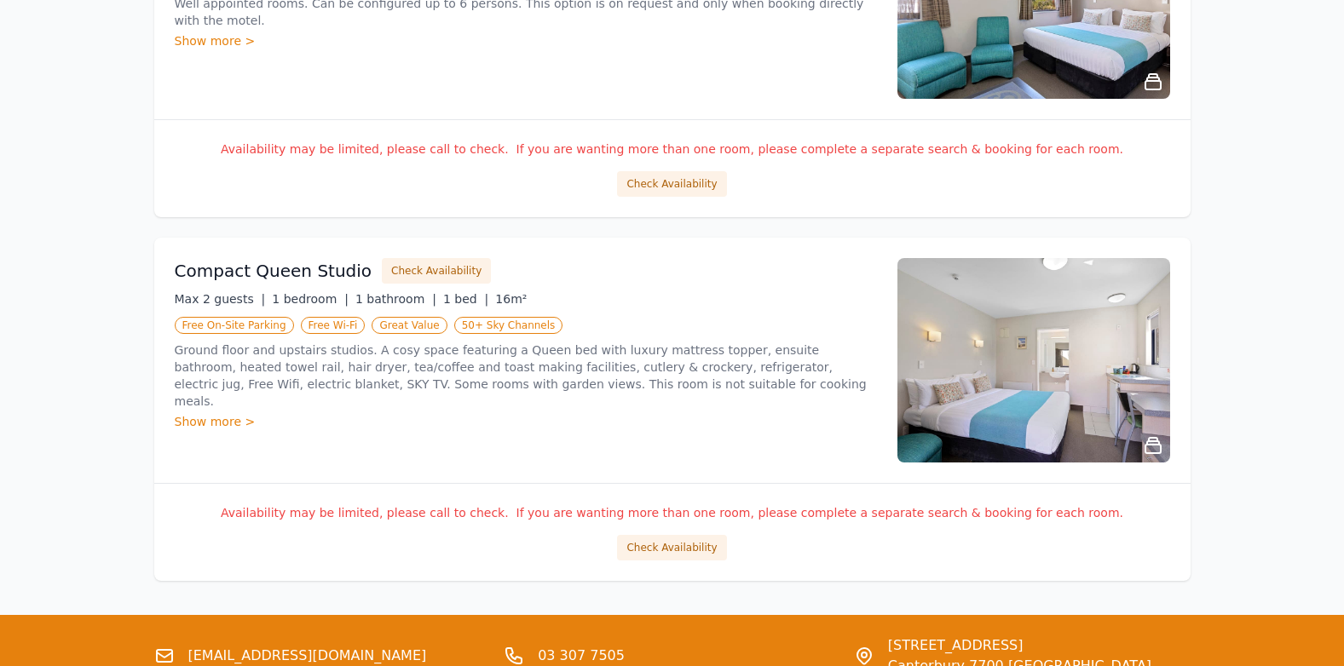
scroll to position [2705, 0]
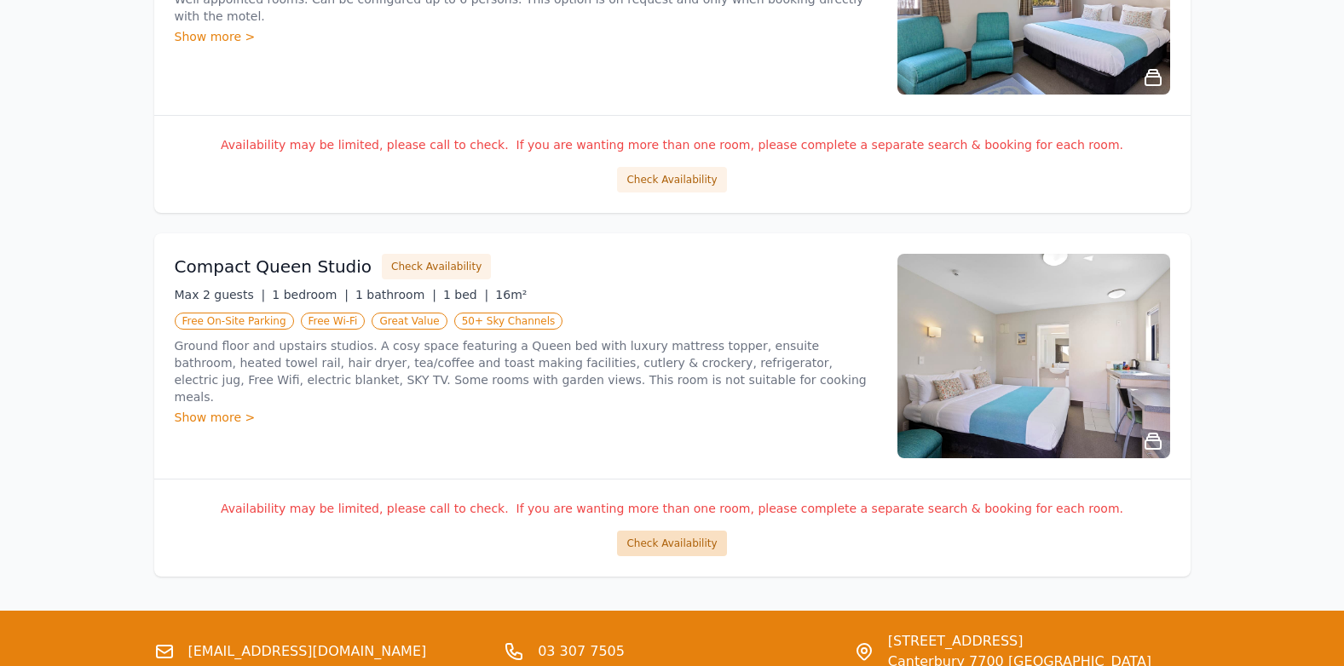
click at [684, 545] on button "Check Availability" at bounding box center [671, 544] width 109 height 26
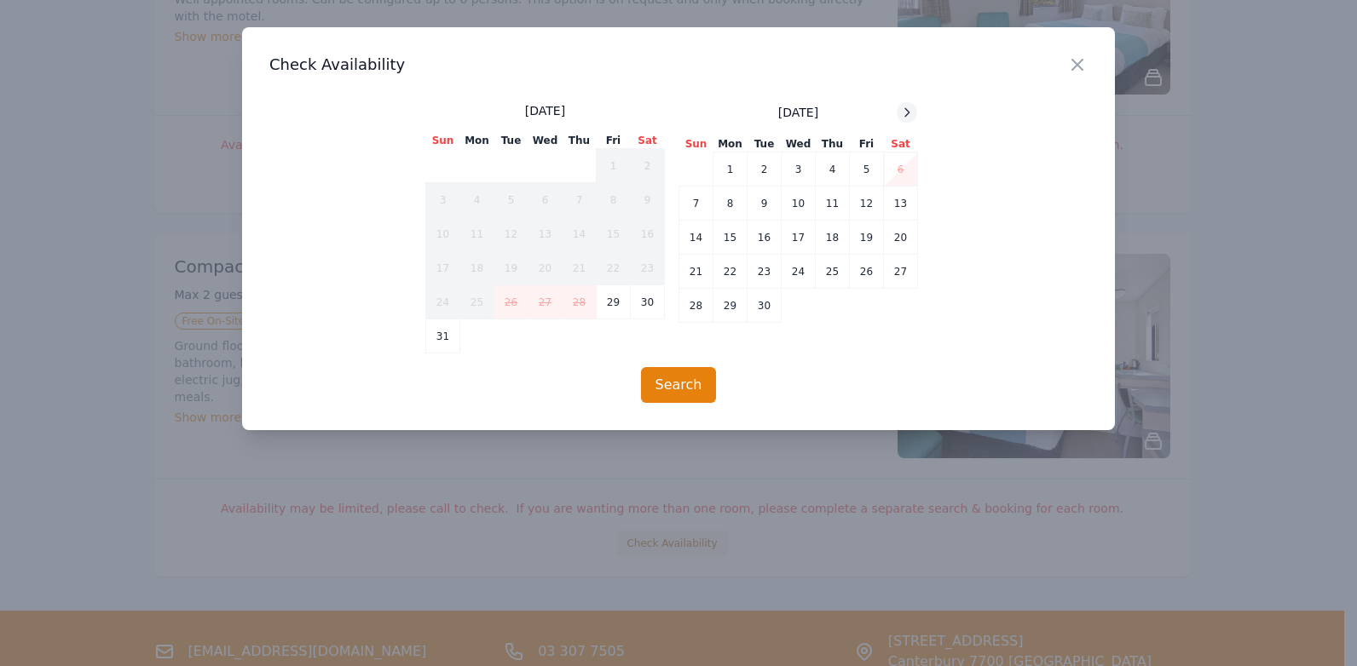
click at [908, 114] on icon at bounding box center [907, 112] width 4 height 8
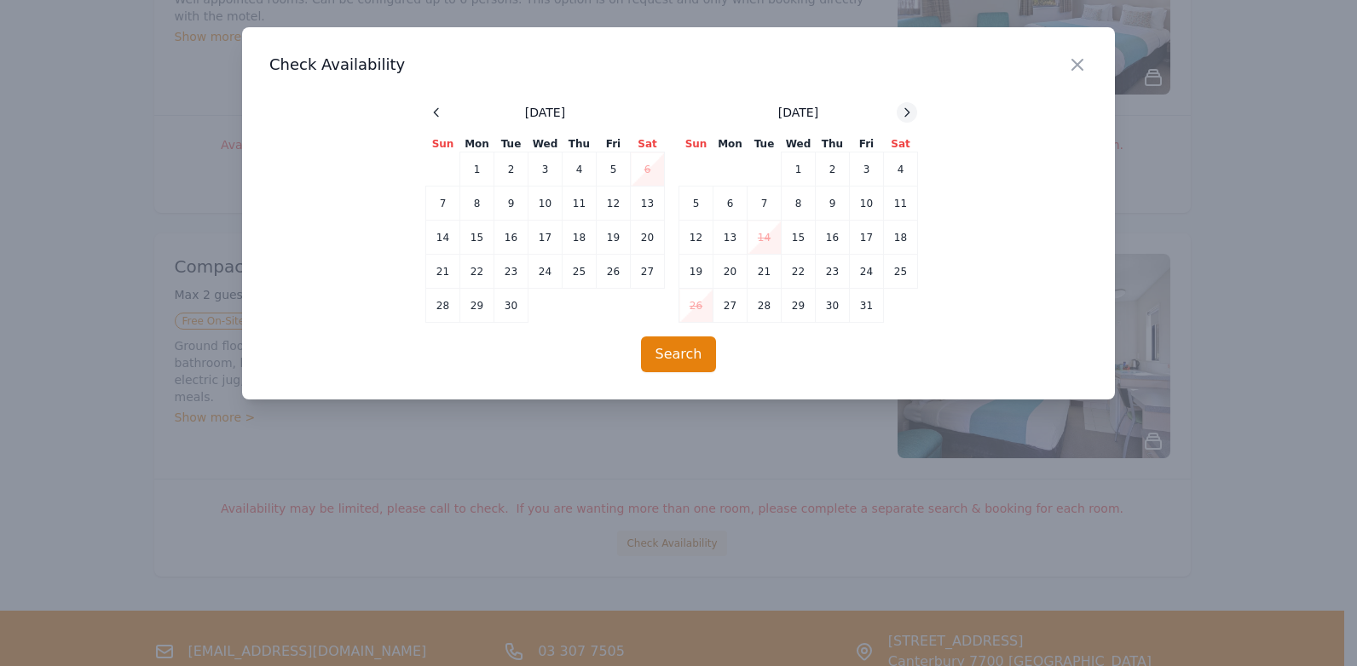
click at [908, 114] on icon at bounding box center [907, 112] width 4 height 8
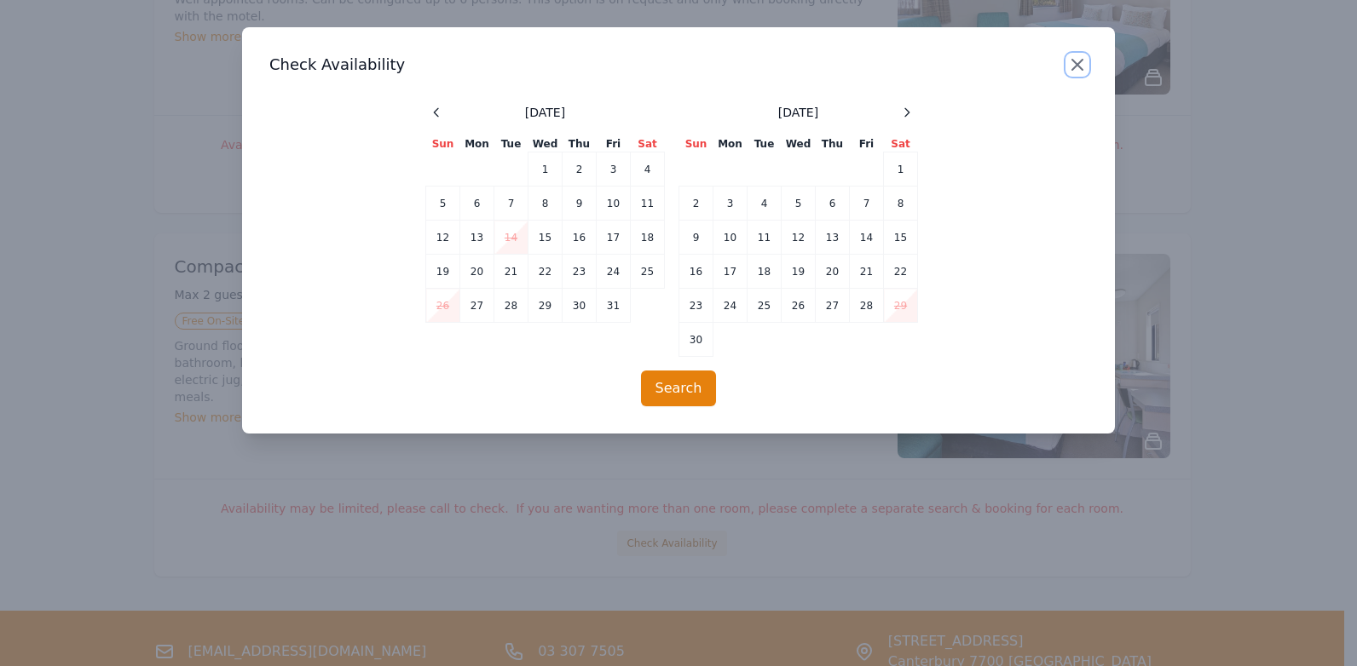
click at [1079, 62] on icon "button" at bounding box center [1077, 65] width 10 height 10
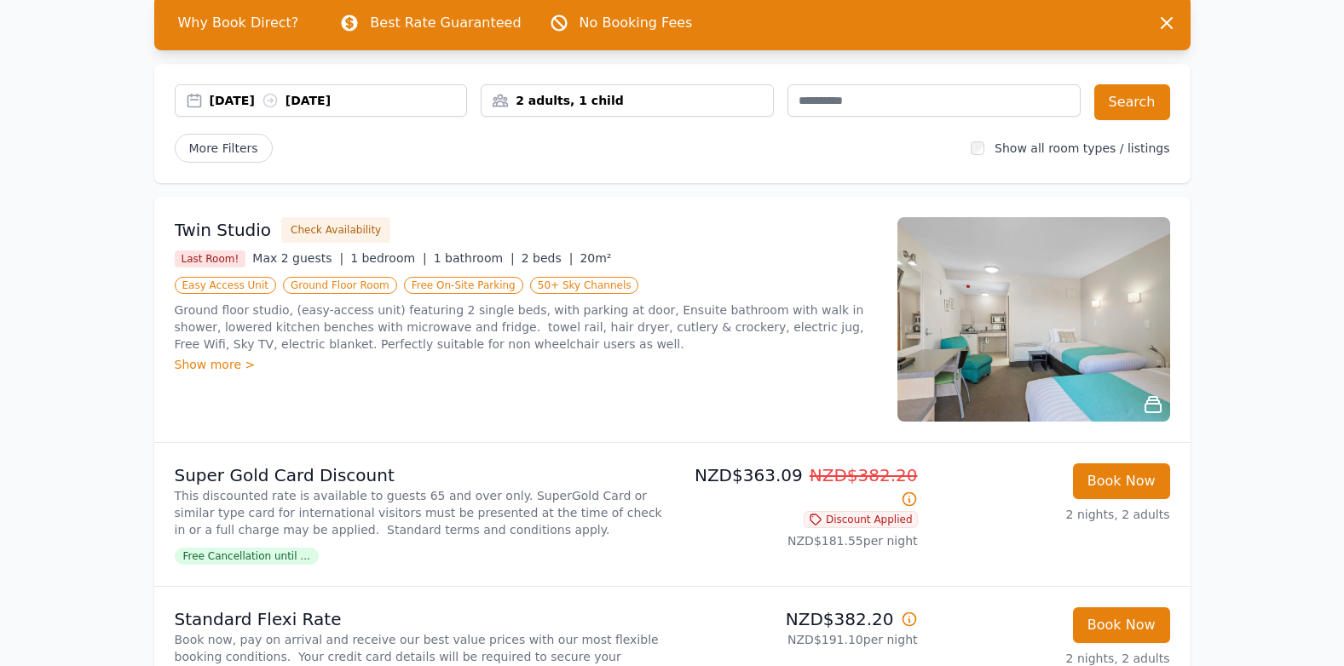
scroll to position [0, 0]
